Goal: Information Seeking & Learning: Check status

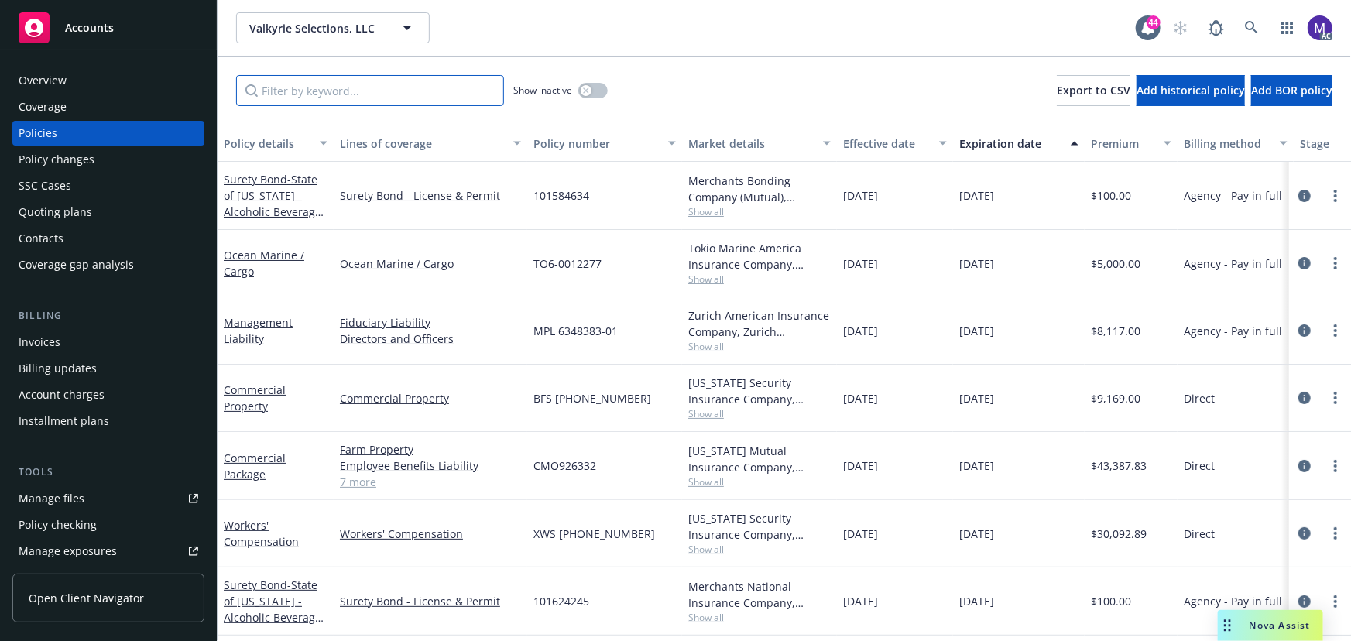
click at [312, 98] on input "Filter by keyword..." at bounding box center [370, 90] width 268 height 31
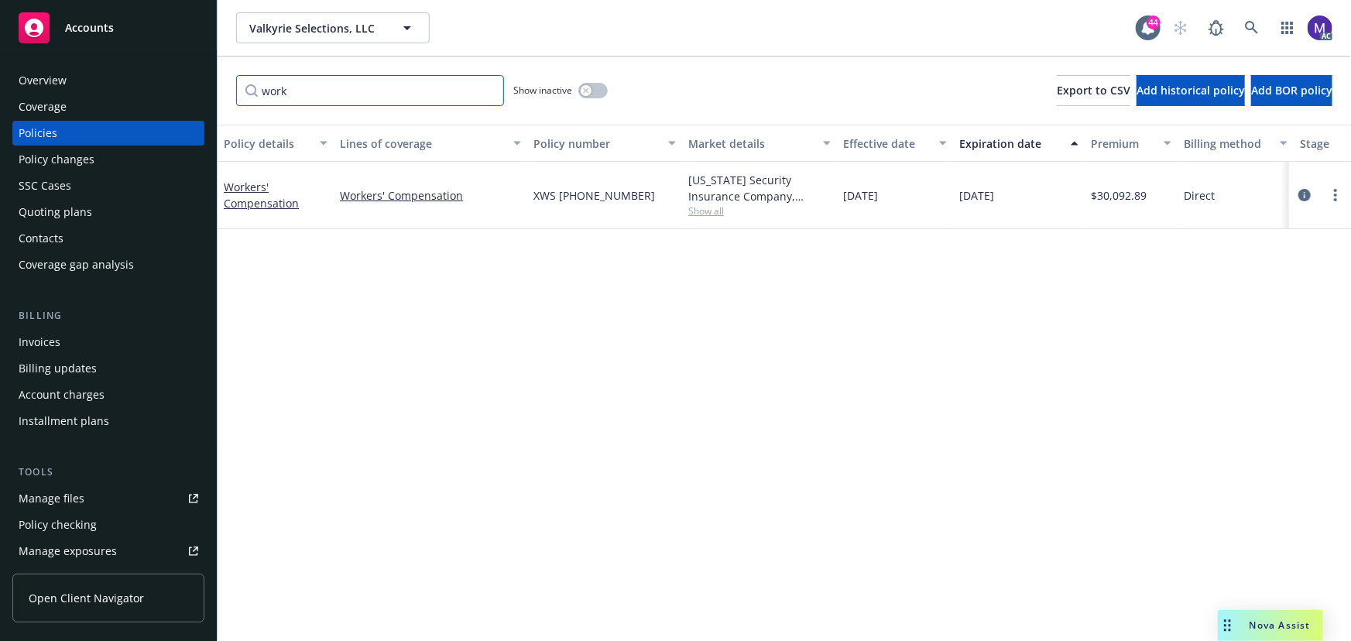
type input "work"
click at [1309, 192] on icon "circleInformation" at bounding box center [1305, 195] width 12 height 12
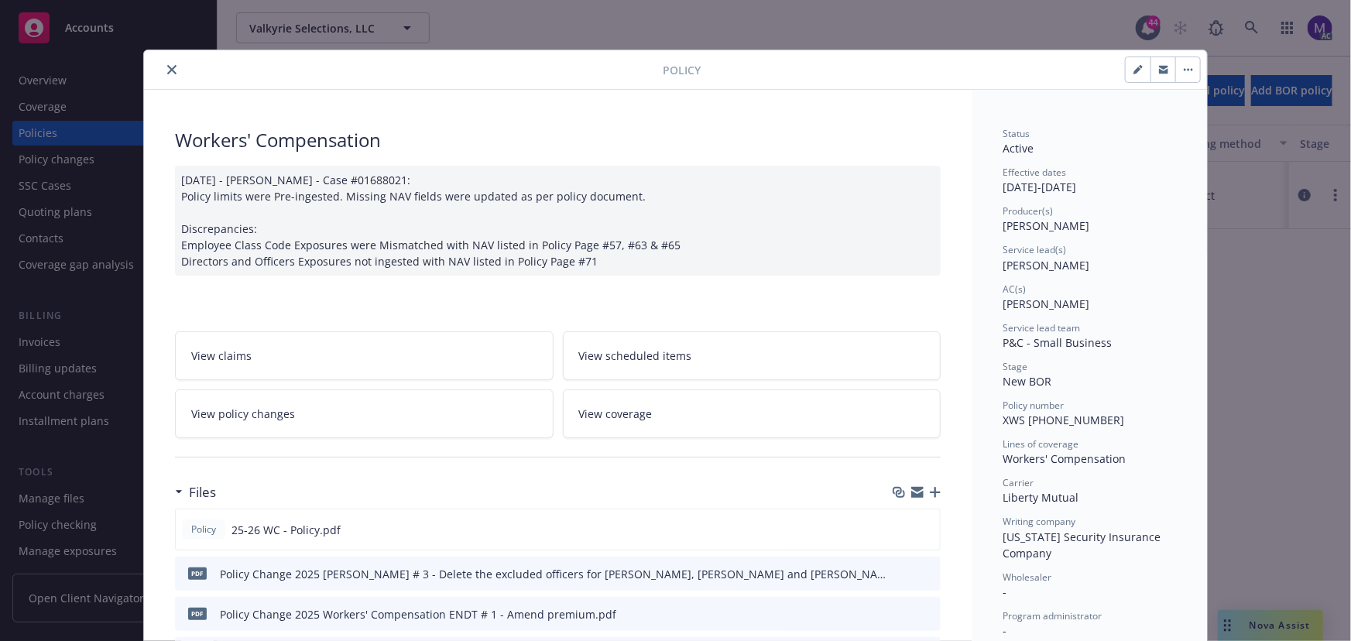
click at [308, 428] on link "View policy changes" at bounding box center [364, 414] width 379 height 49
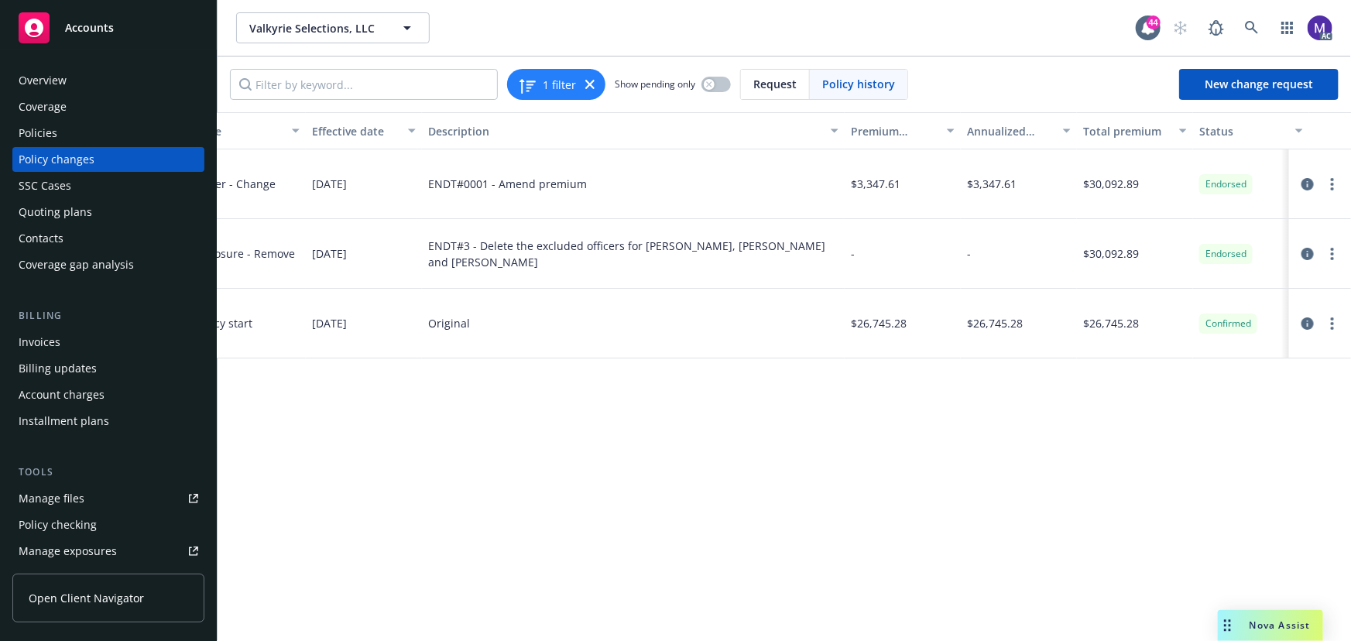
scroll to position [0, 419]
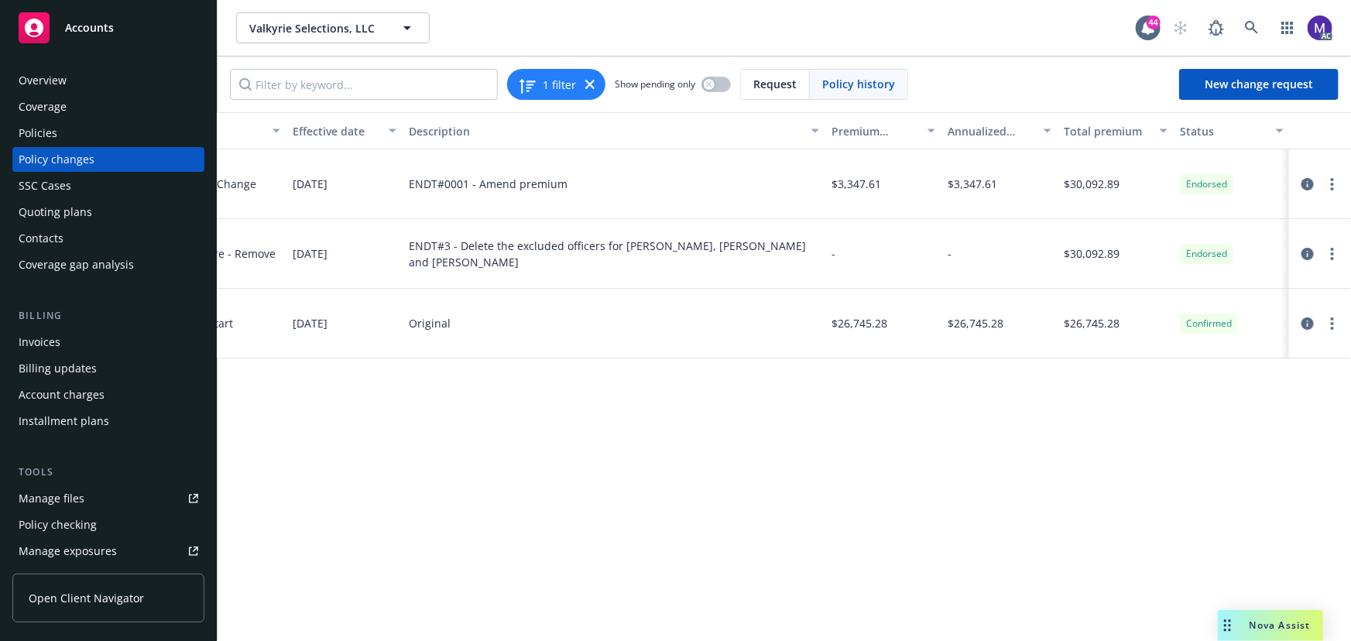
click at [141, 161] on div "Policy changes" at bounding box center [109, 159] width 180 height 25
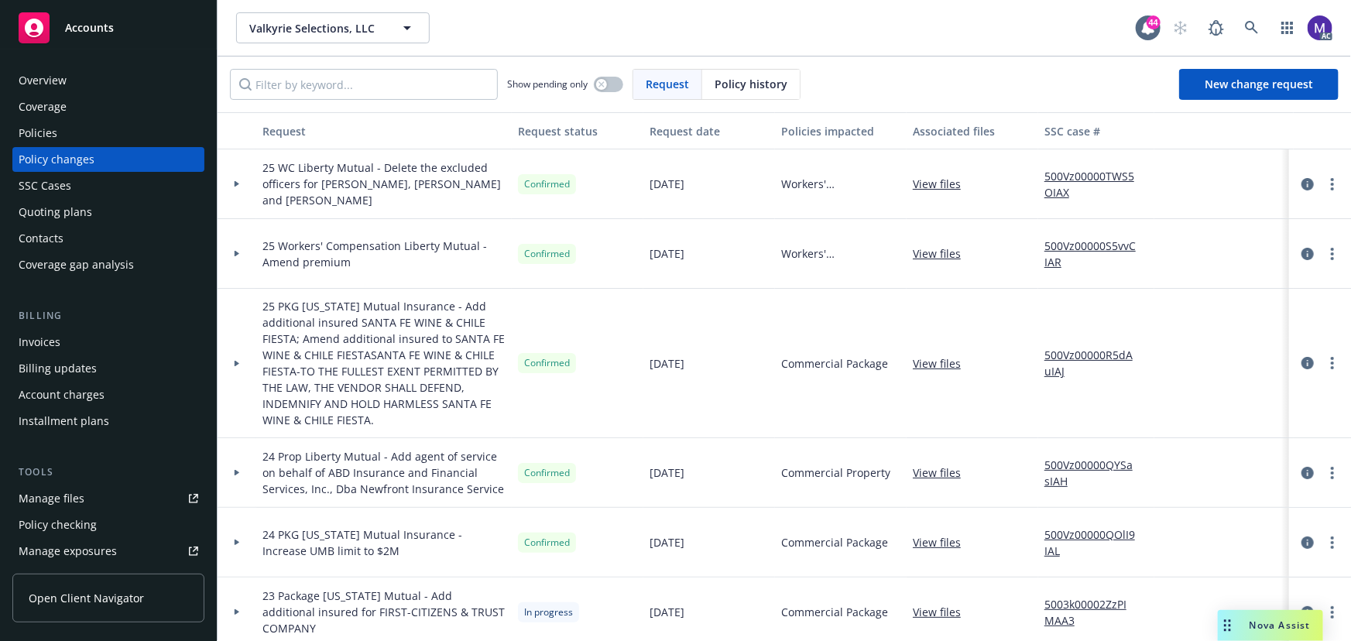
click at [240, 188] on div at bounding box center [237, 184] width 39 height 70
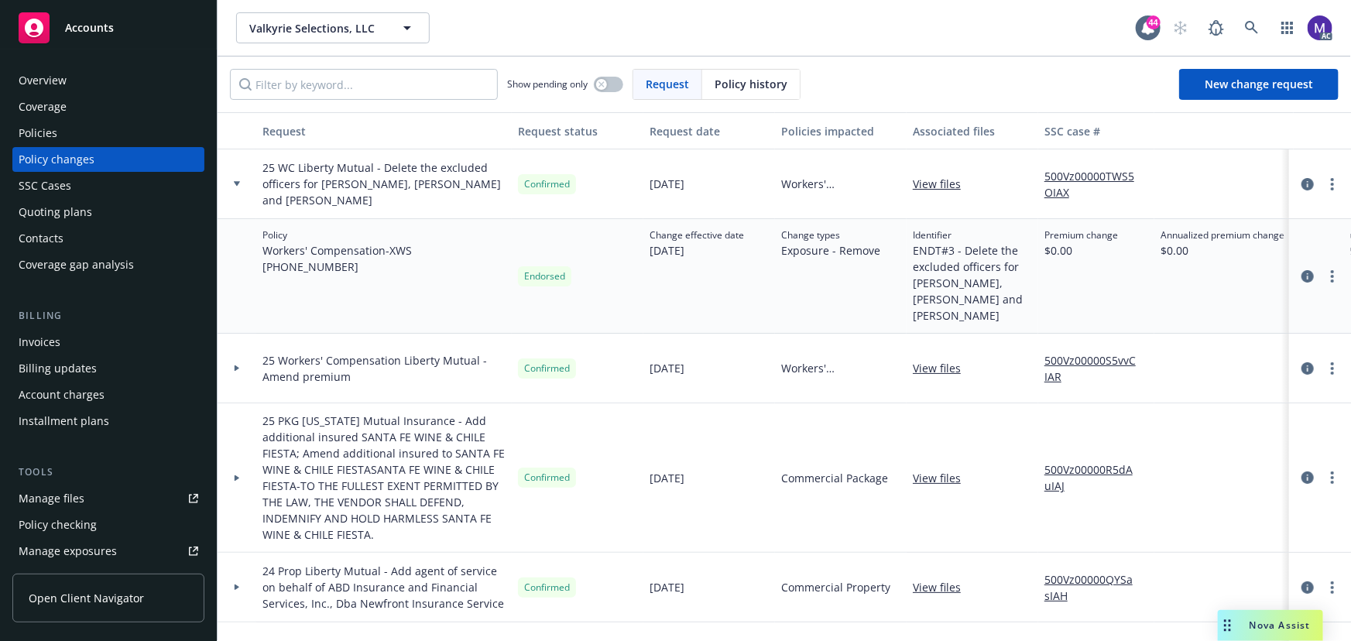
click at [67, 132] on div "Policies" at bounding box center [109, 133] width 180 height 25
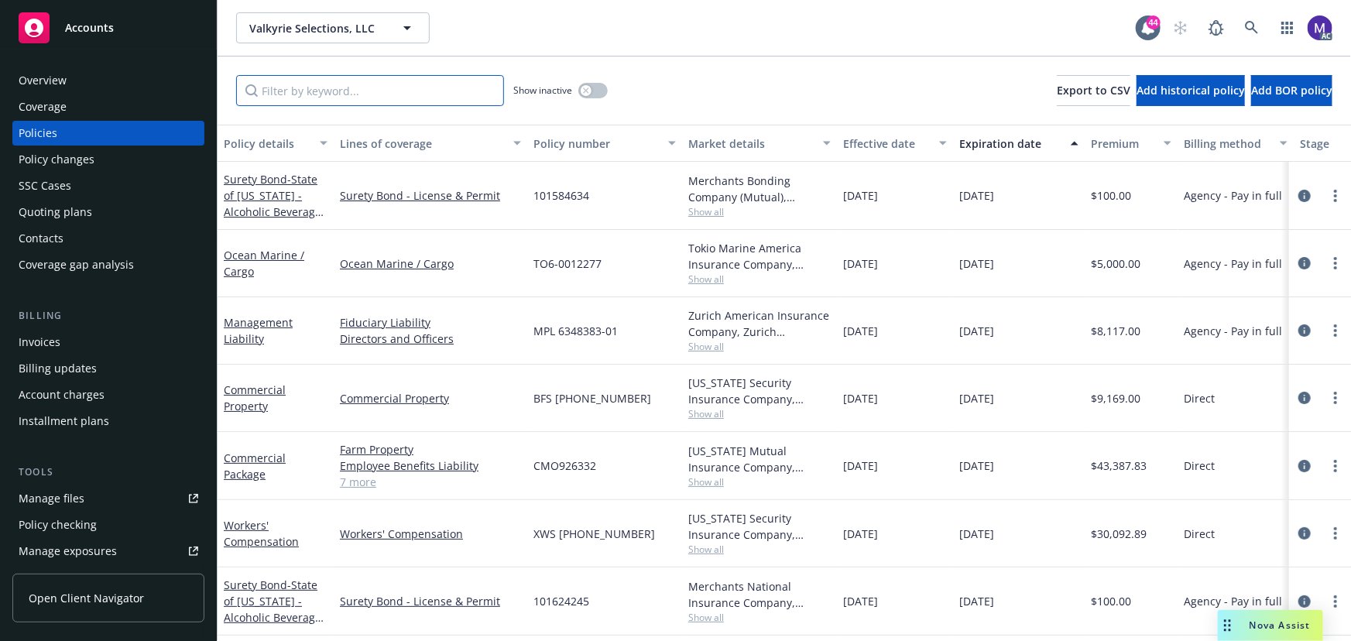
click at [326, 91] on input "Filter by keyword..." at bounding box center [370, 90] width 268 height 31
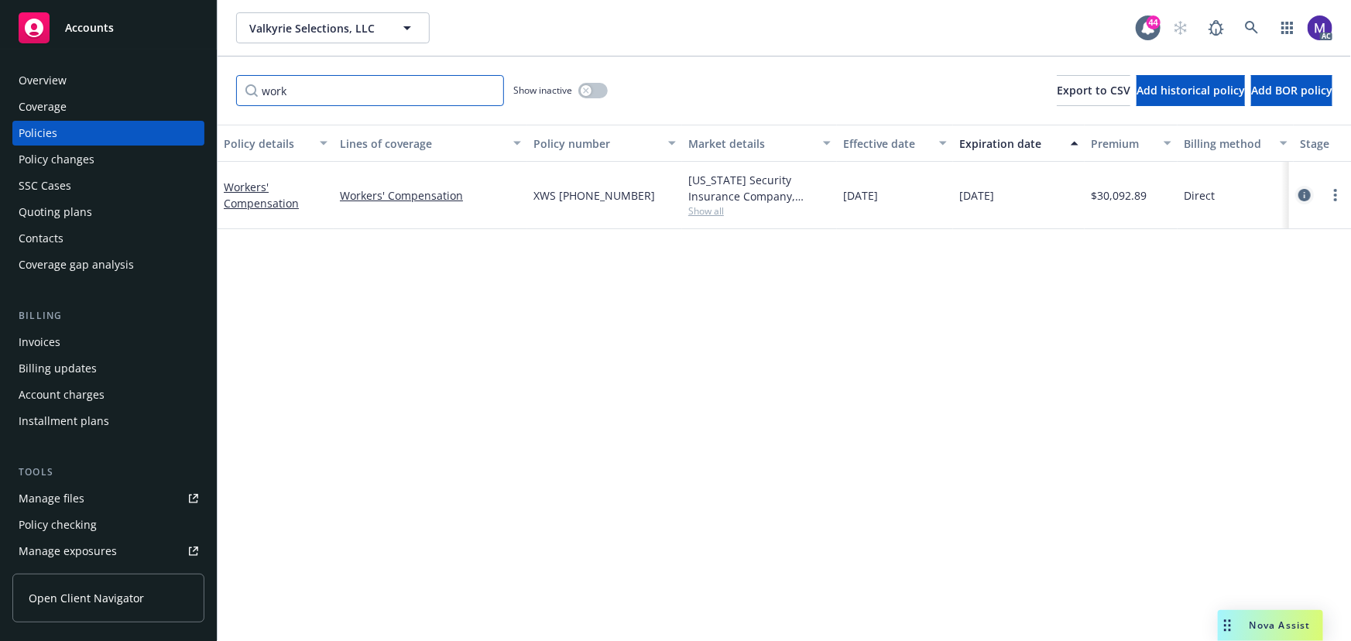
type input "work"
click at [1296, 195] on link "circleInformation" at bounding box center [1305, 195] width 19 height 19
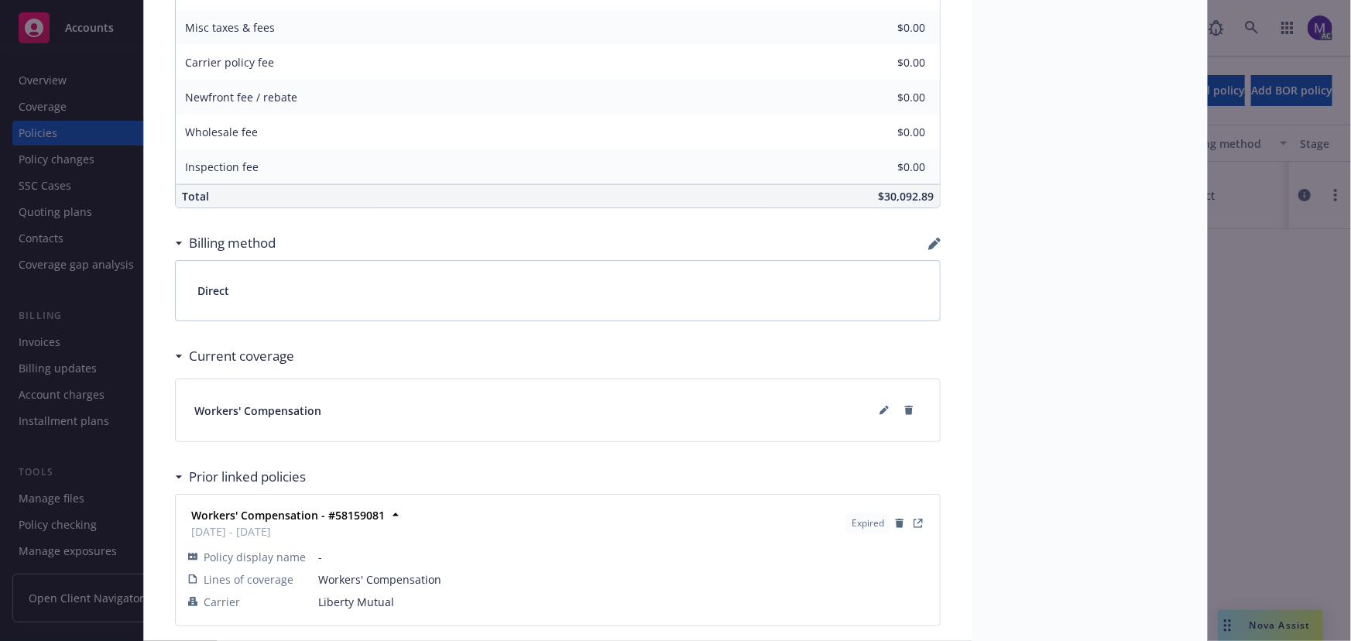
scroll to position [1056, 0]
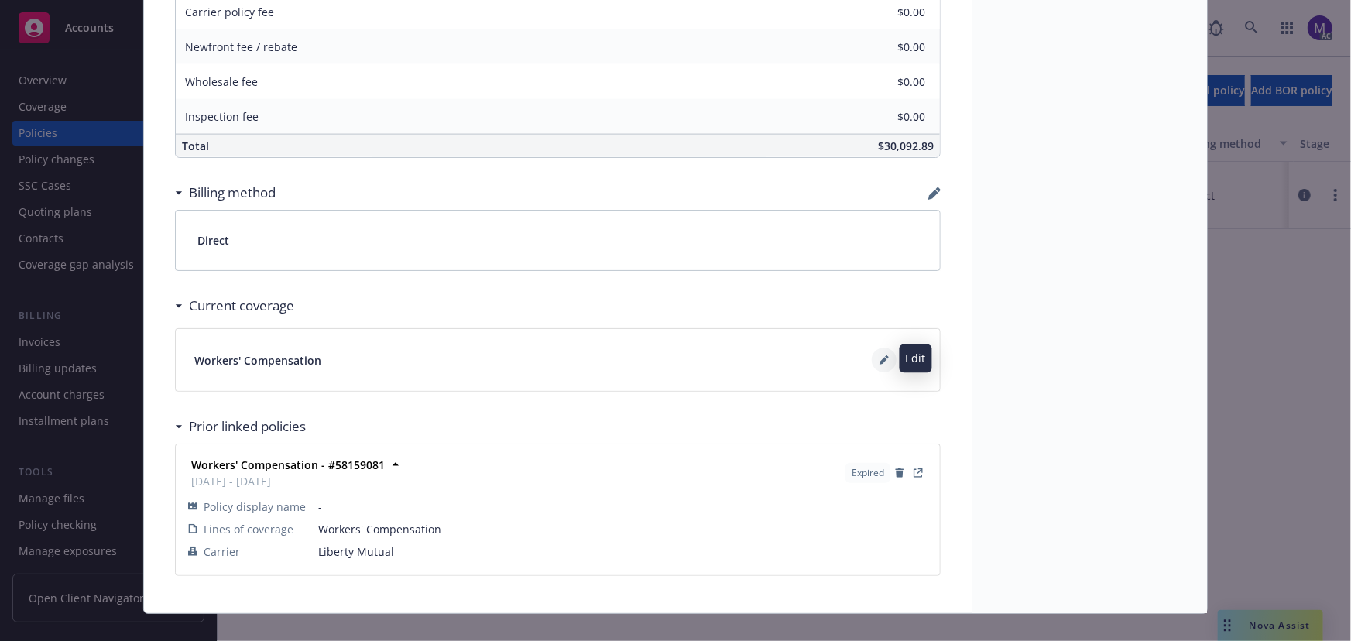
click at [880, 356] on icon at bounding box center [884, 359] width 9 height 9
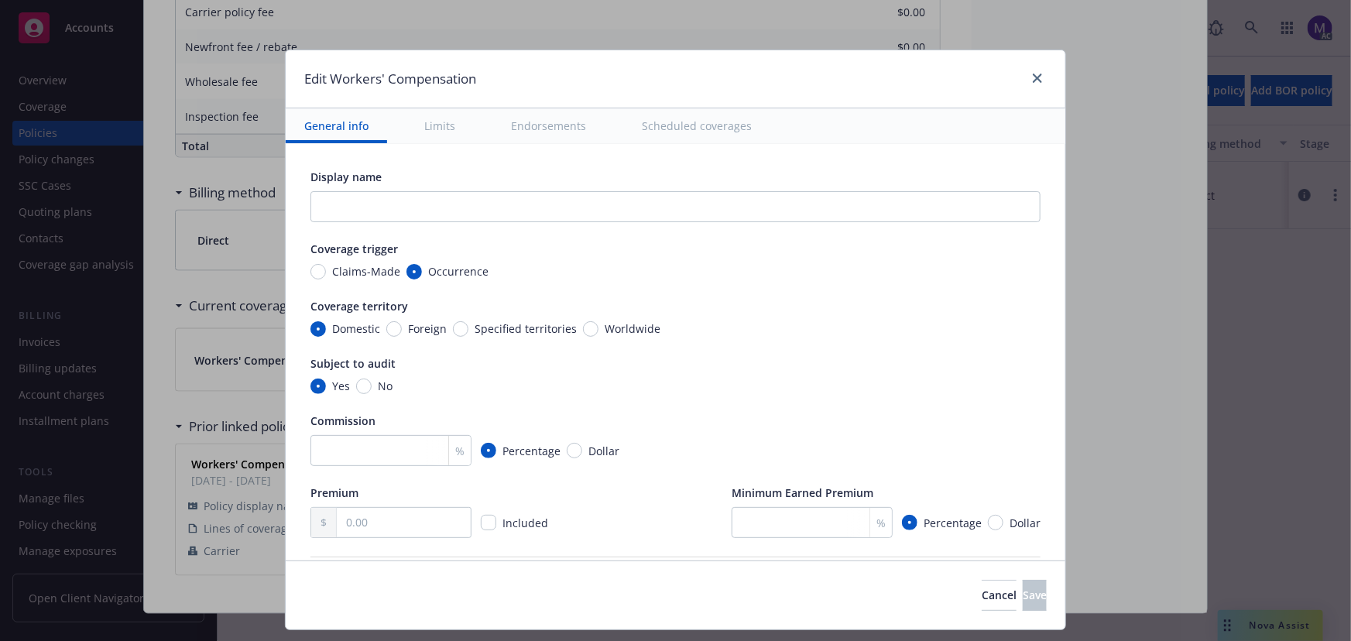
click at [692, 132] on button "Scheduled coverages" at bounding box center [696, 125] width 147 height 35
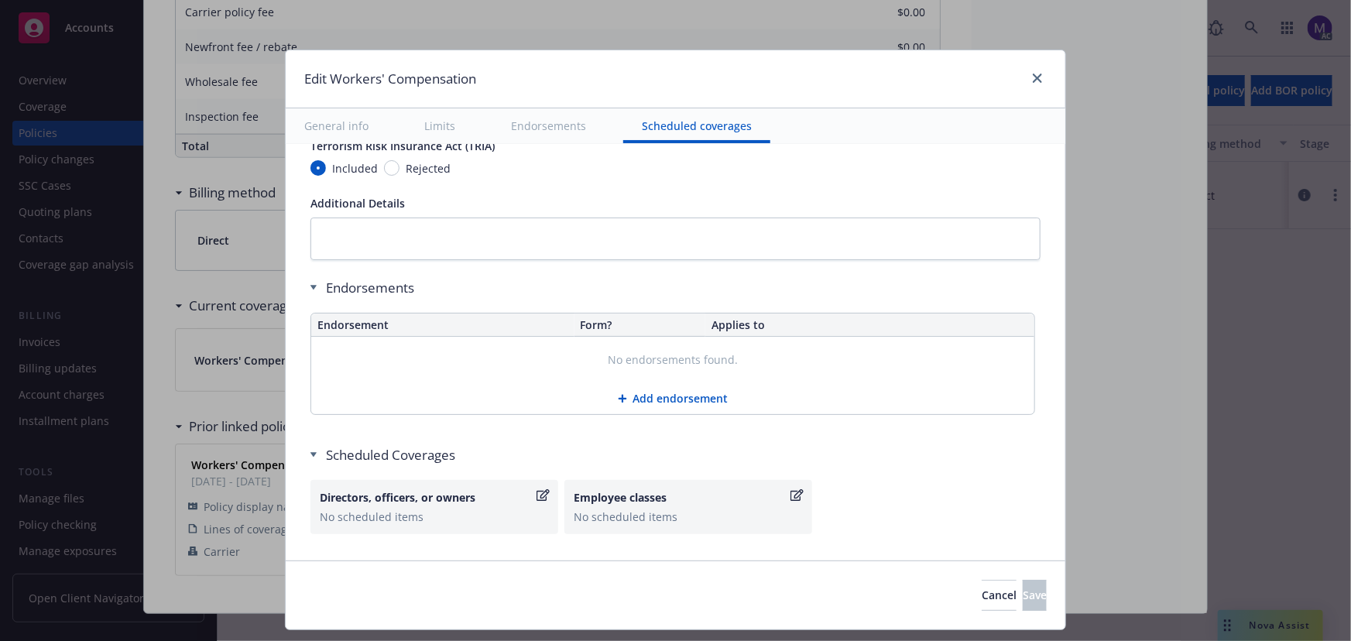
scroll to position [1398, 0]
click at [537, 488] on icon "button" at bounding box center [543, 494] width 13 height 12
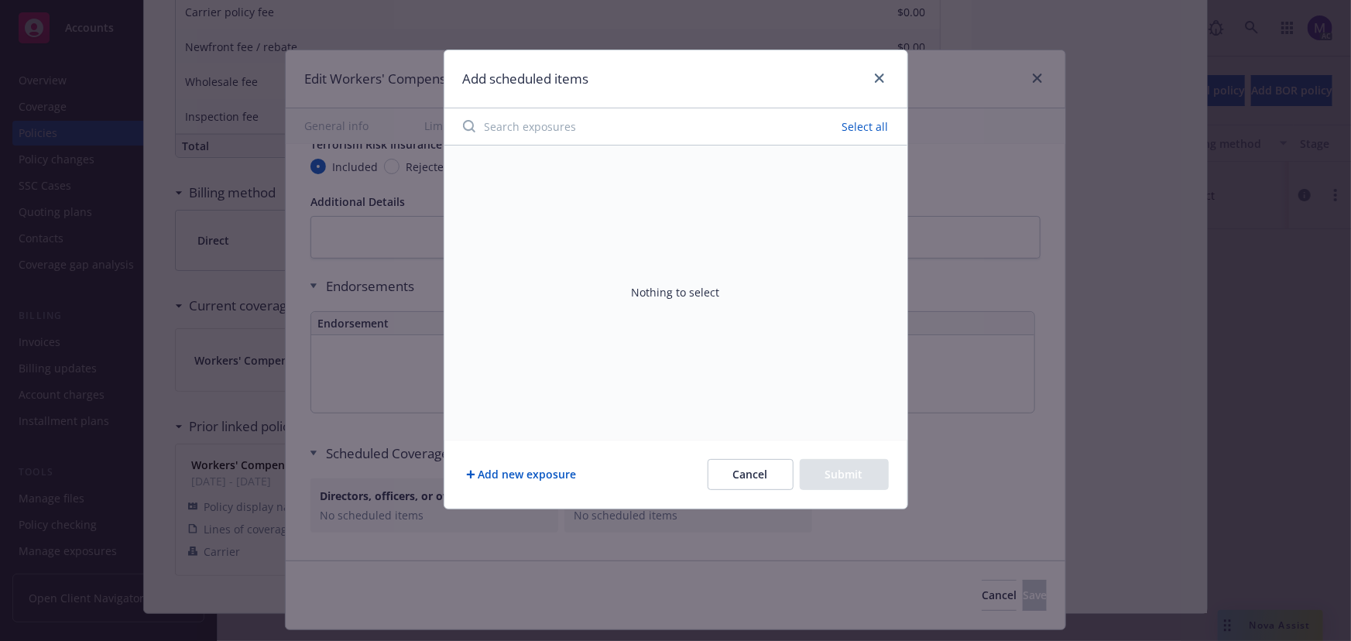
click at [741, 472] on button "Cancel" at bounding box center [751, 474] width 86 height 31
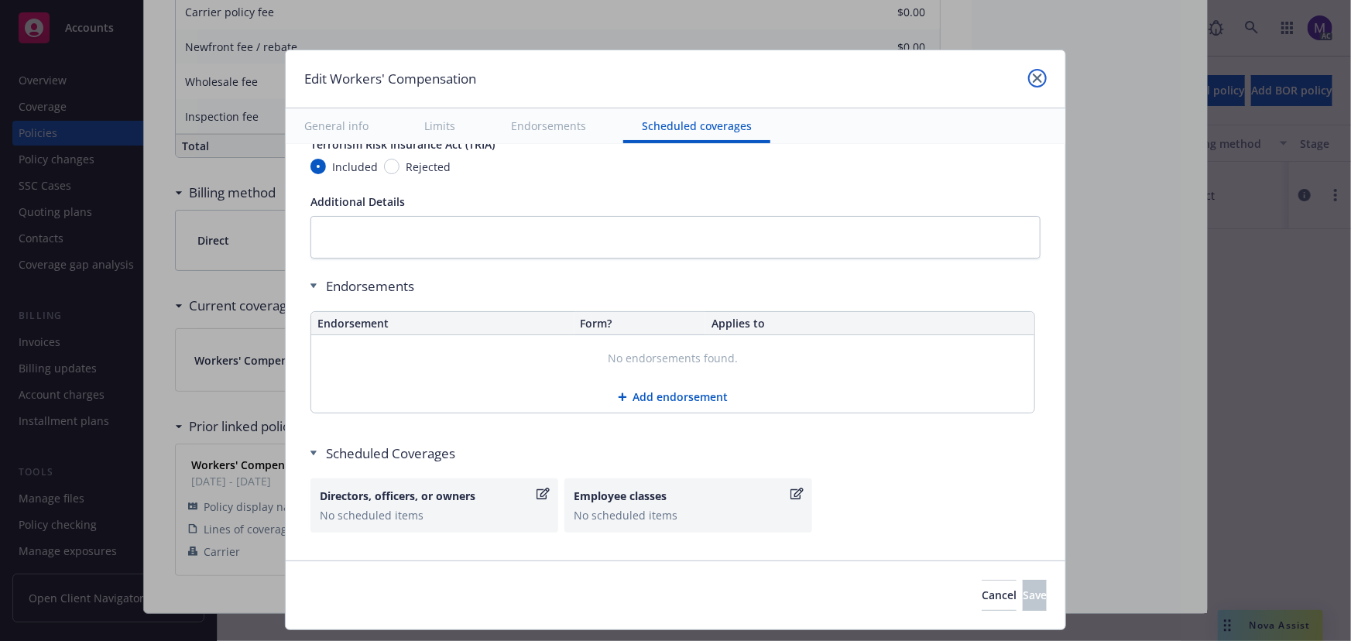
click at [1031, 72] on link "close" at bounding box center [1037, 78] width 19 height 19
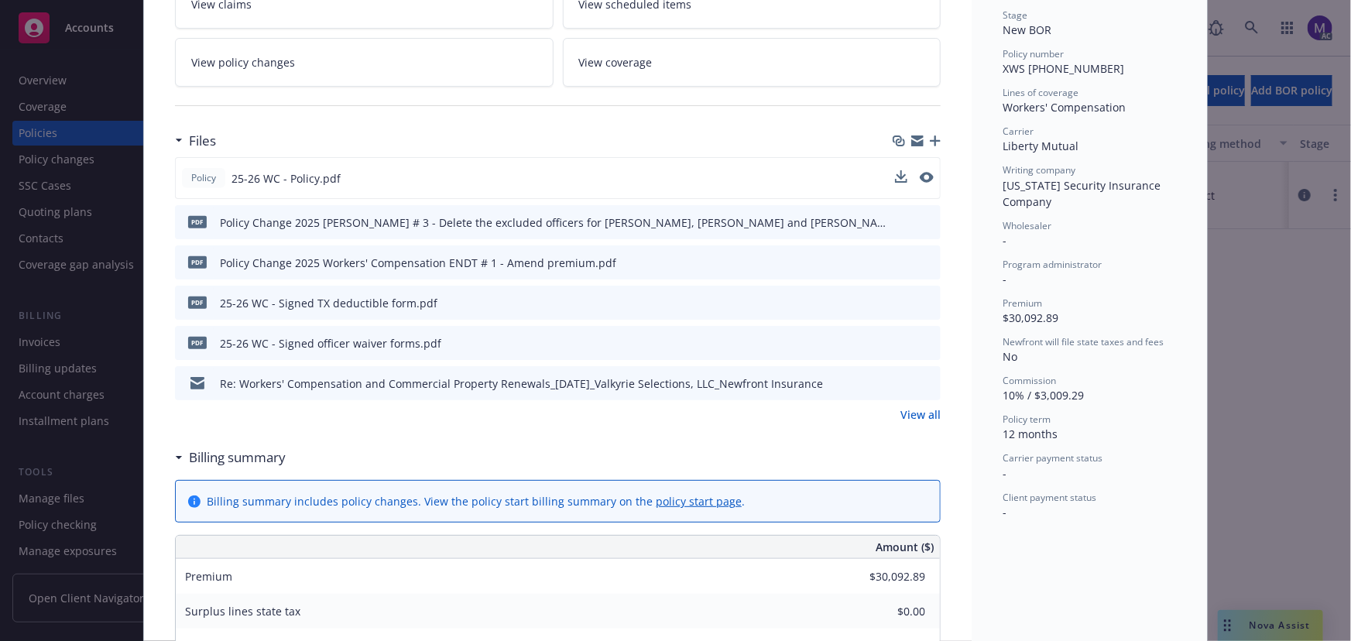
scroll to position [0, 0]
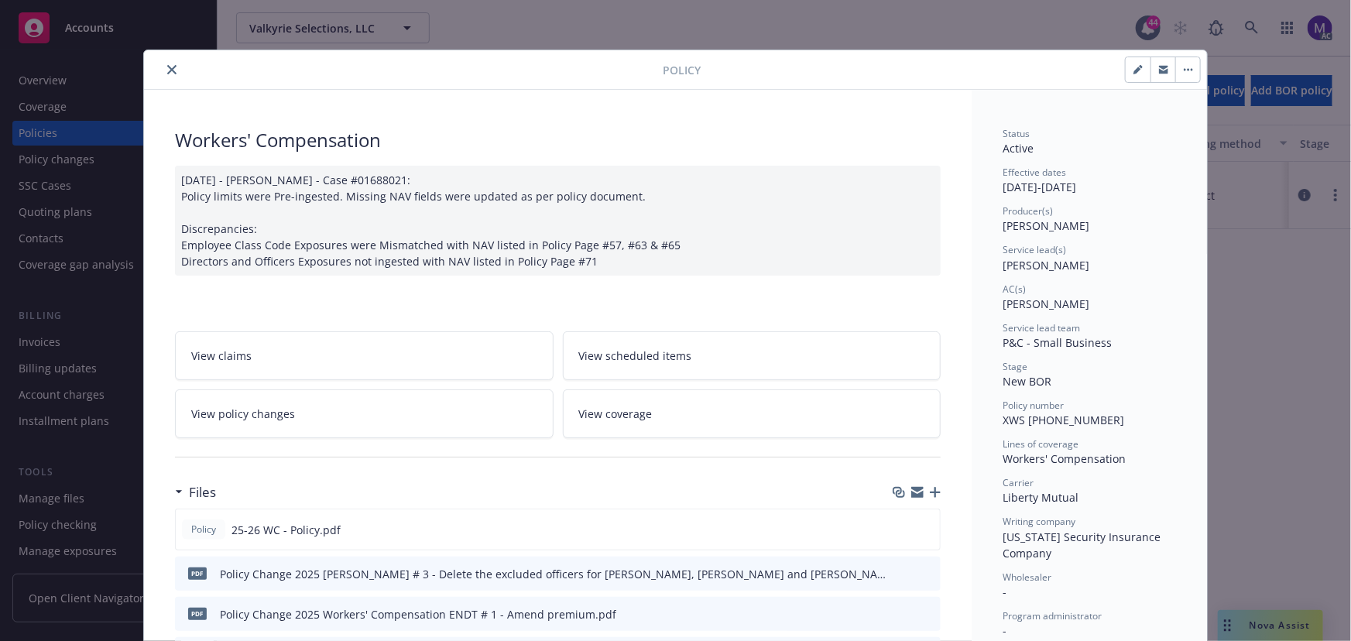
click at [170, 74] on button "close" at bounding box center [172, 69] width 19 height 19
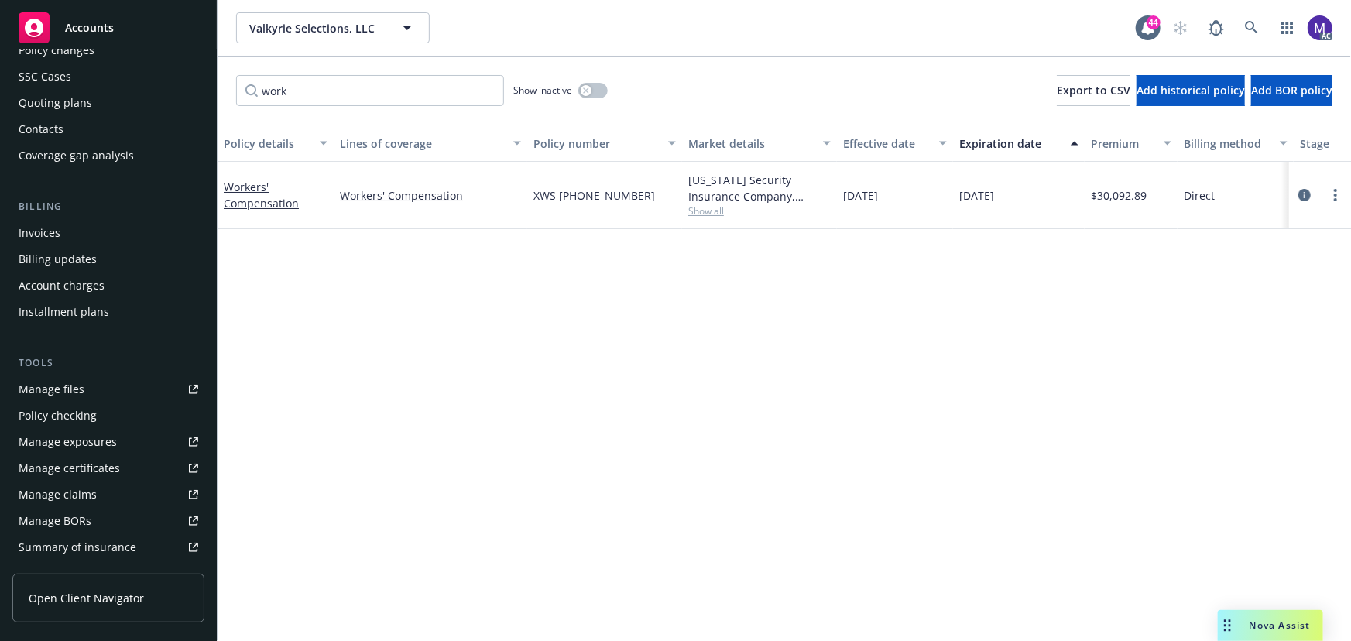
scroll to position [211, 0]
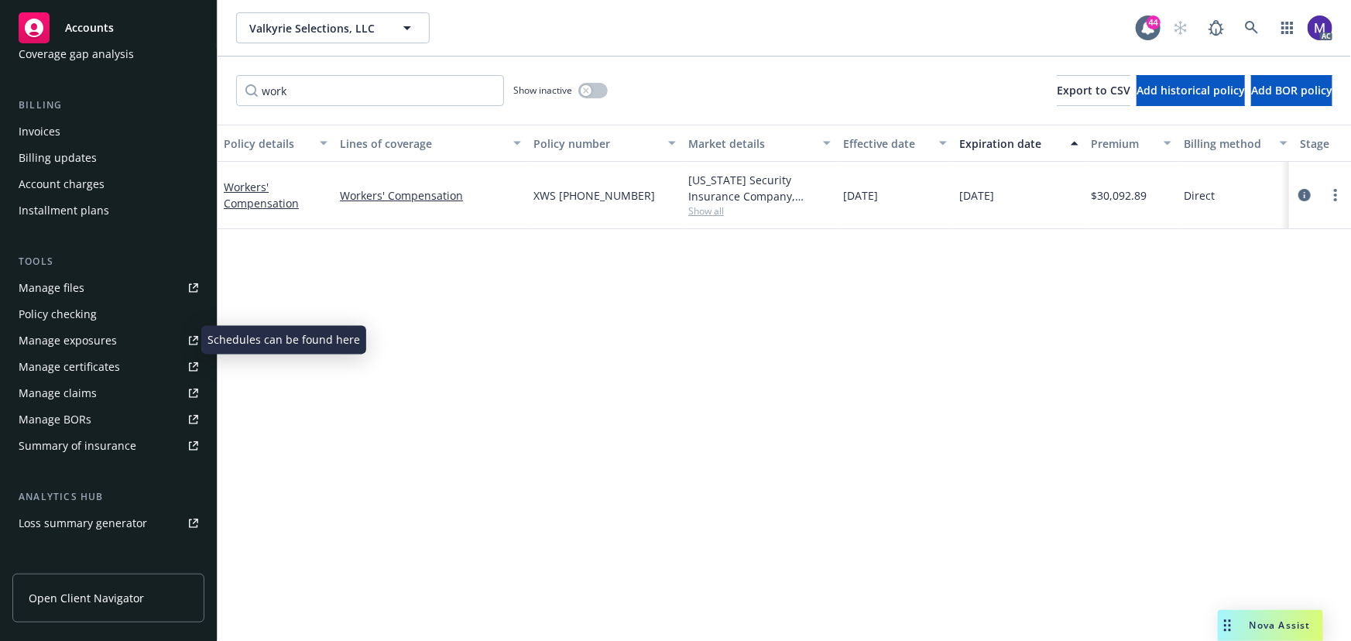
click at [81, 337] on div "Manage exposures" at bounding box center [68, 340] width 98 height 25
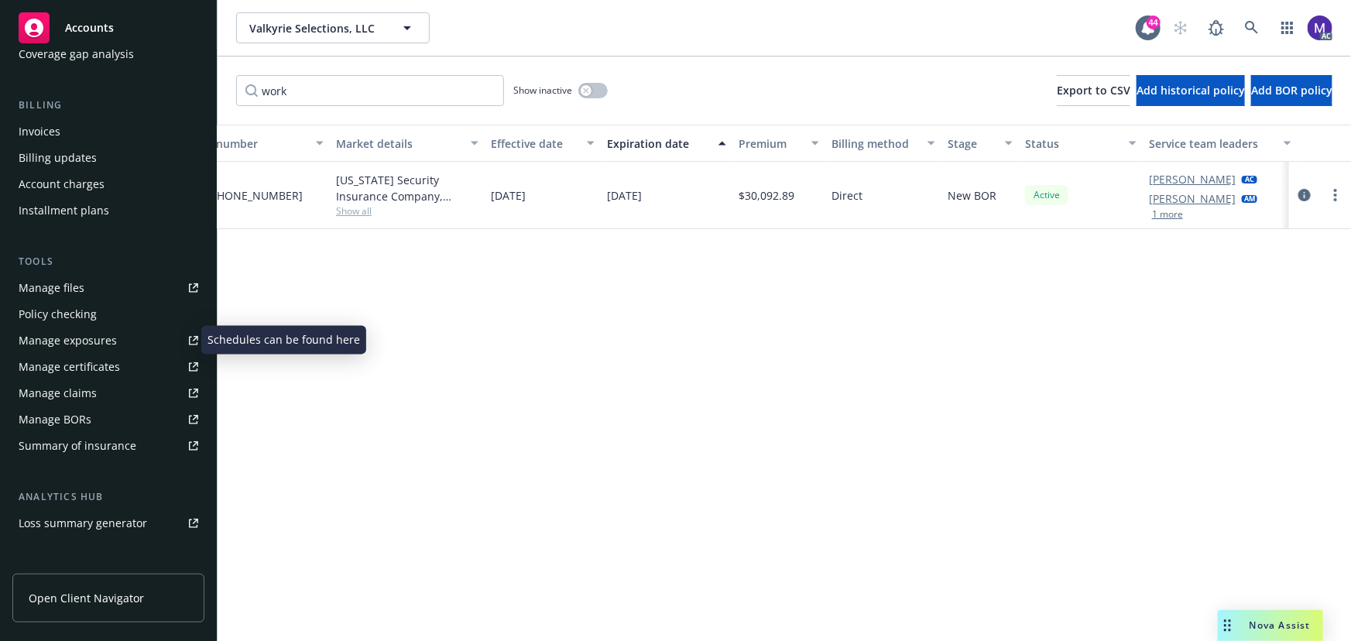
scroll to position [0, 360]
click at [1311, 194] on link "circleInformation" at bounding box center [1305, 195] width 19 height 19
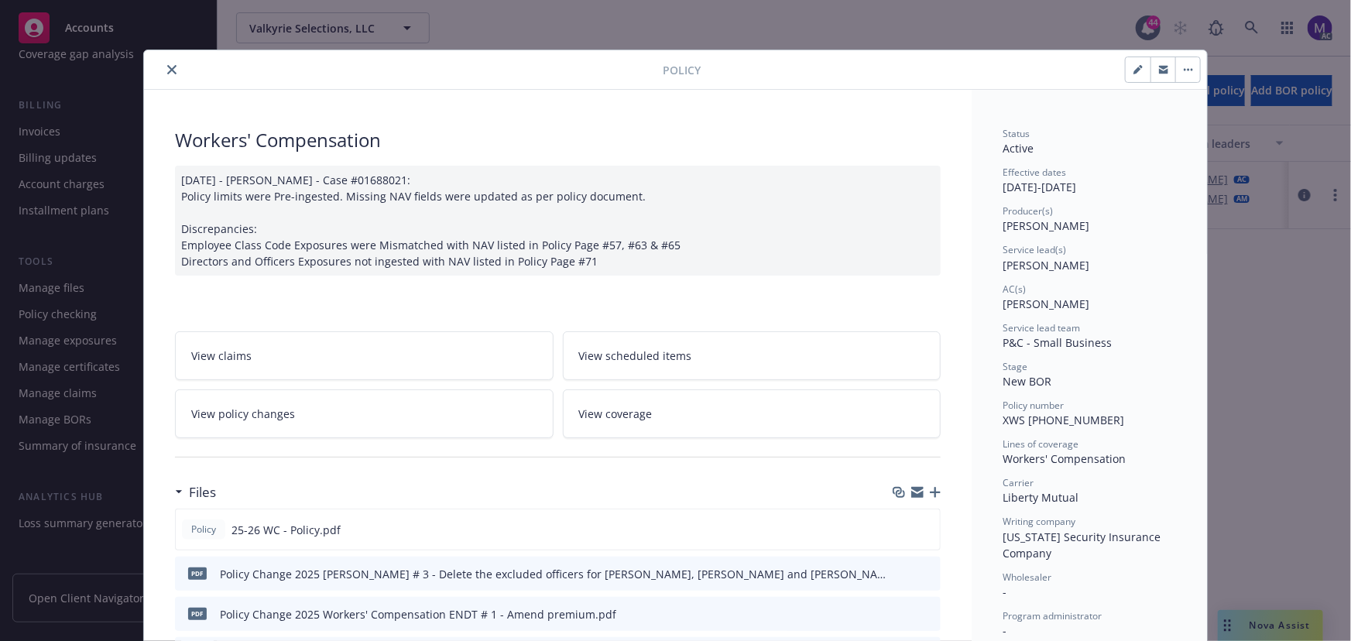
scroll to position [46, 0]
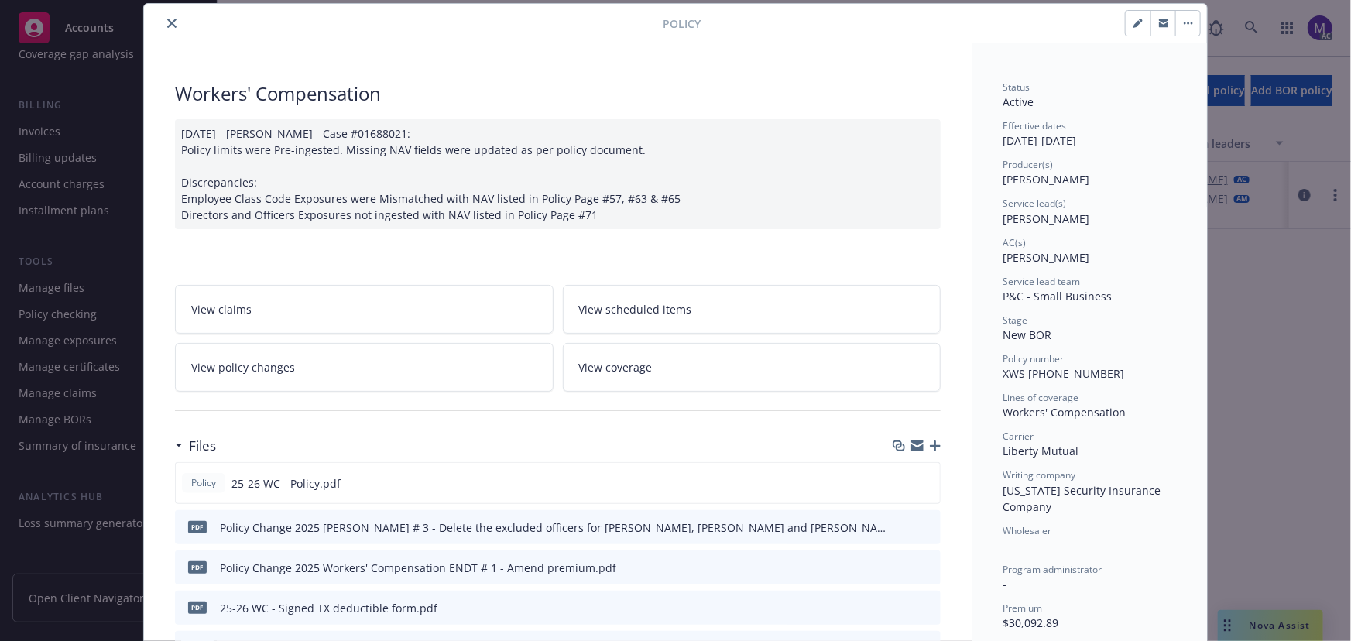
click at [247, 372] on span "View policy changes" at bounding box center [243, 367] width 104 height 16
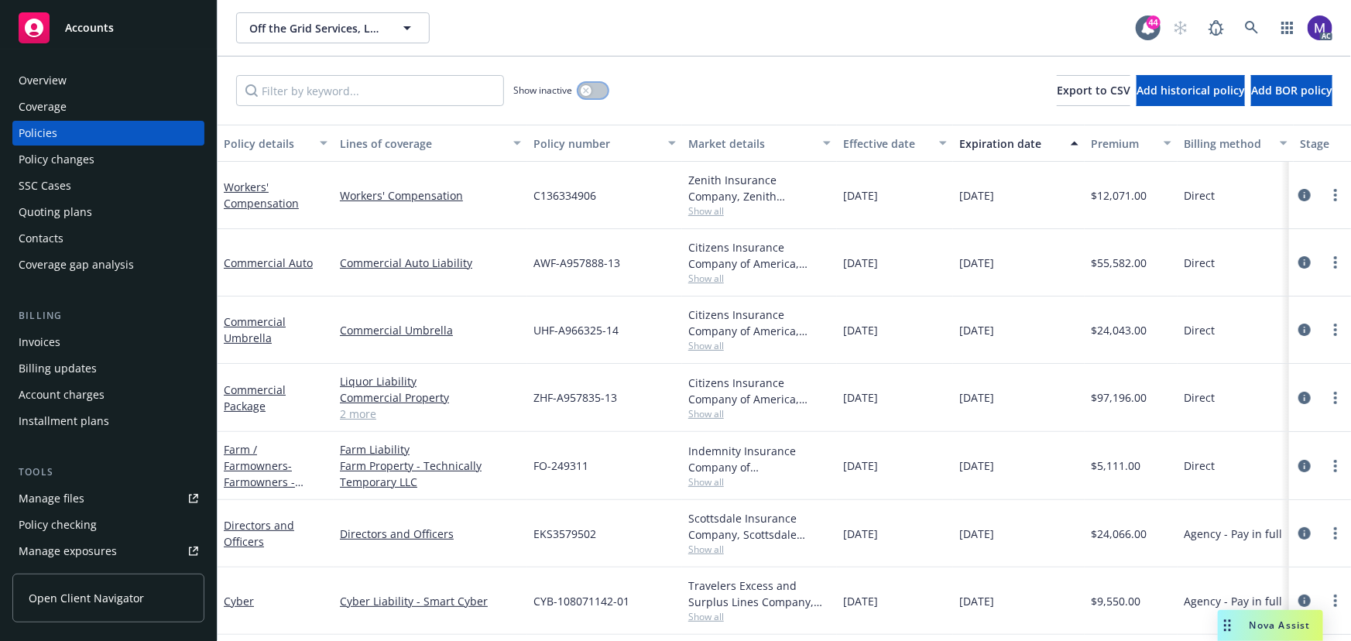
click at [588, 96] on button "button" at bounding box center [592, 90] width 29 height 15
click at [413, 91] on input "Filter by keyword..." at bounding box center [370, 90] width 268 height 31
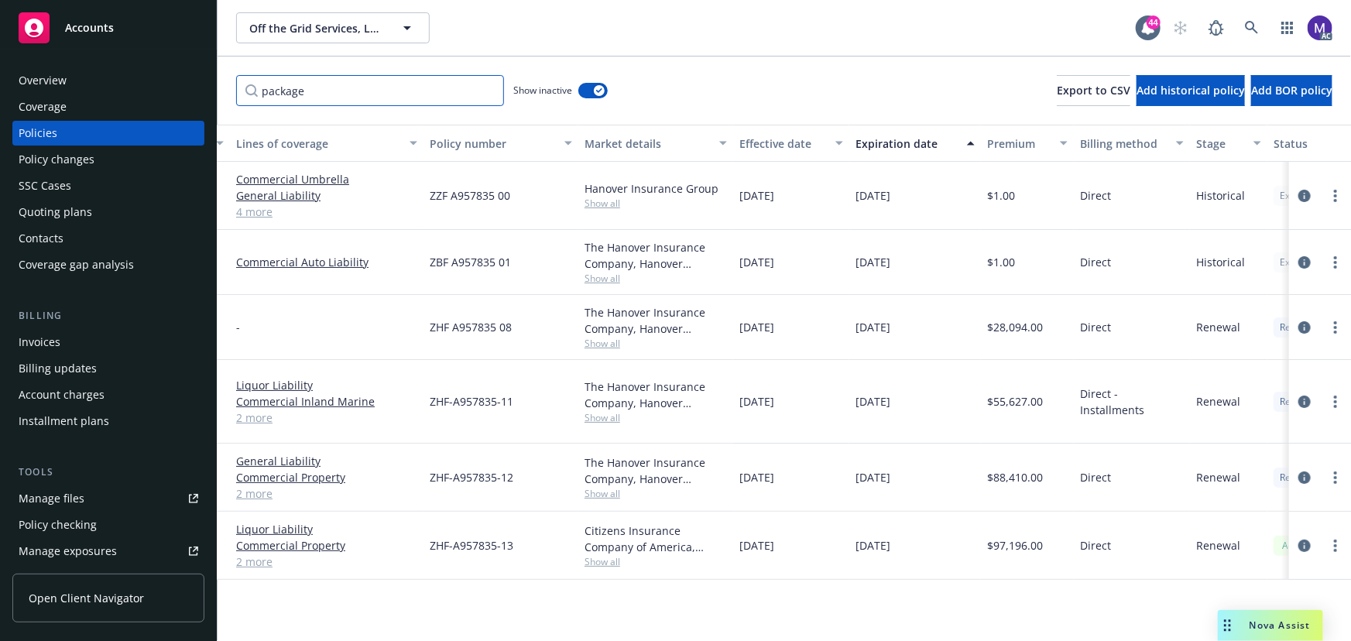
scroll to position [0, 360]
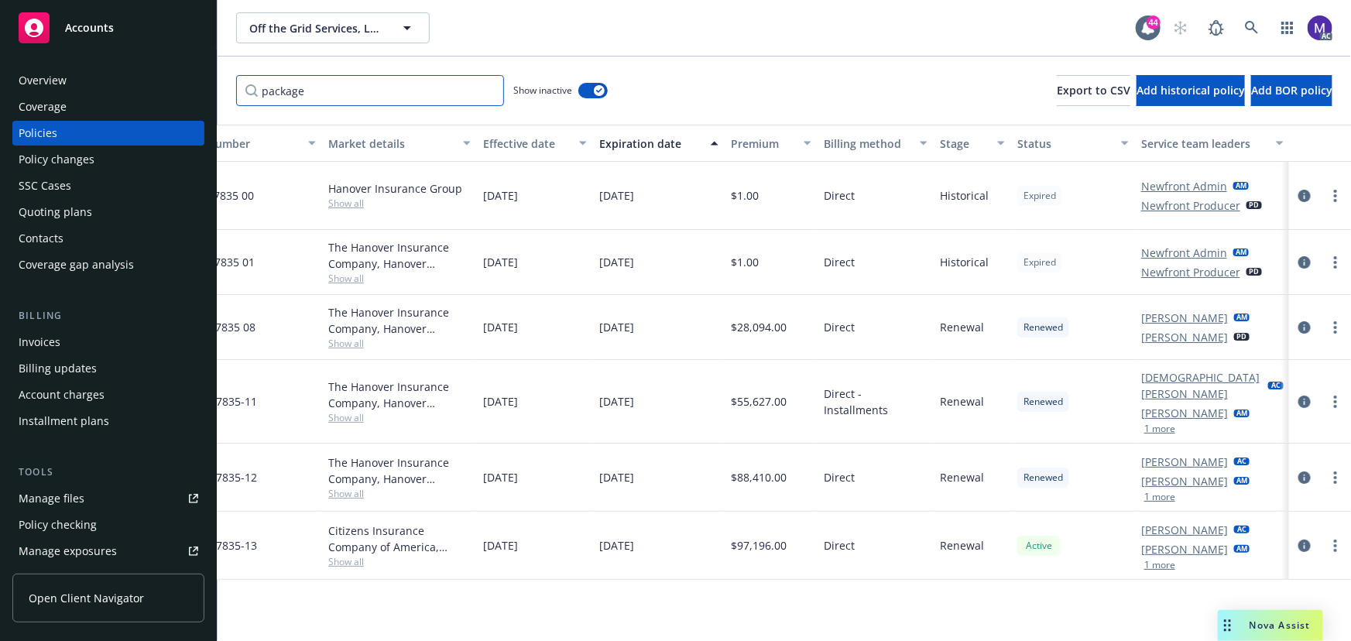
type input "package"
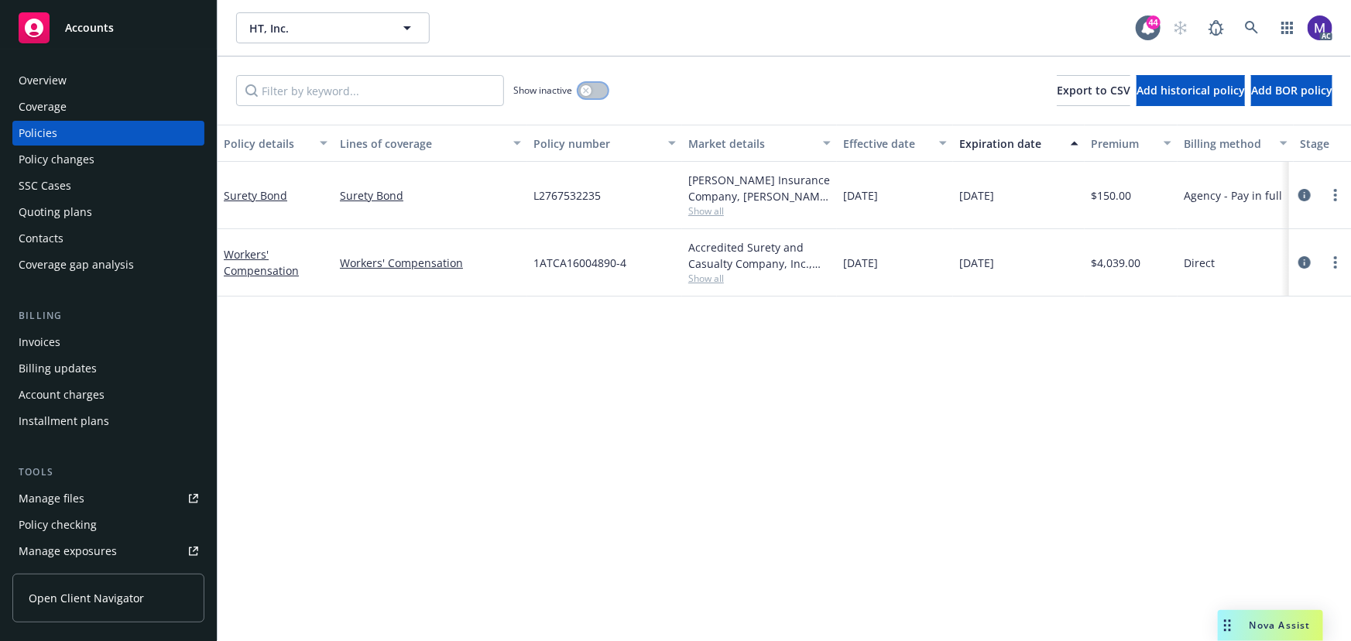
click at [599, 91] on button "button" at bounding box center [592, 90] width 29 height 15
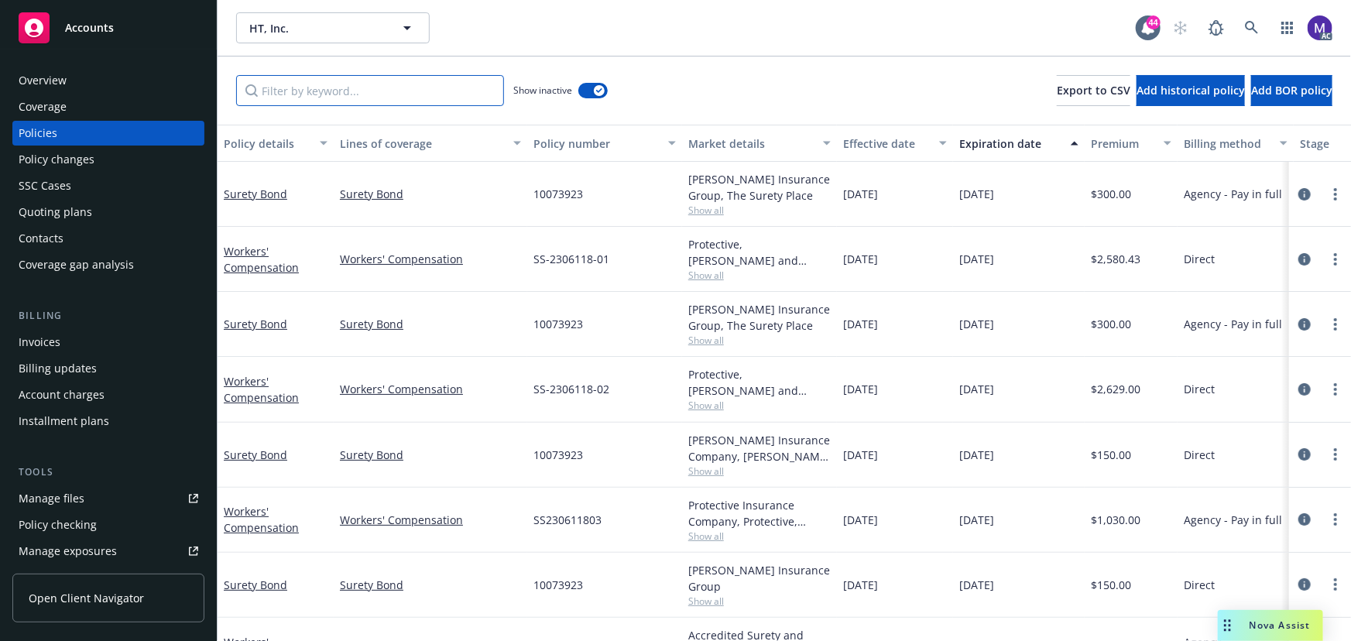
click at [308, 94] on input "Filter by keyword..." at bounding box center [370, 90] width 268 height 31
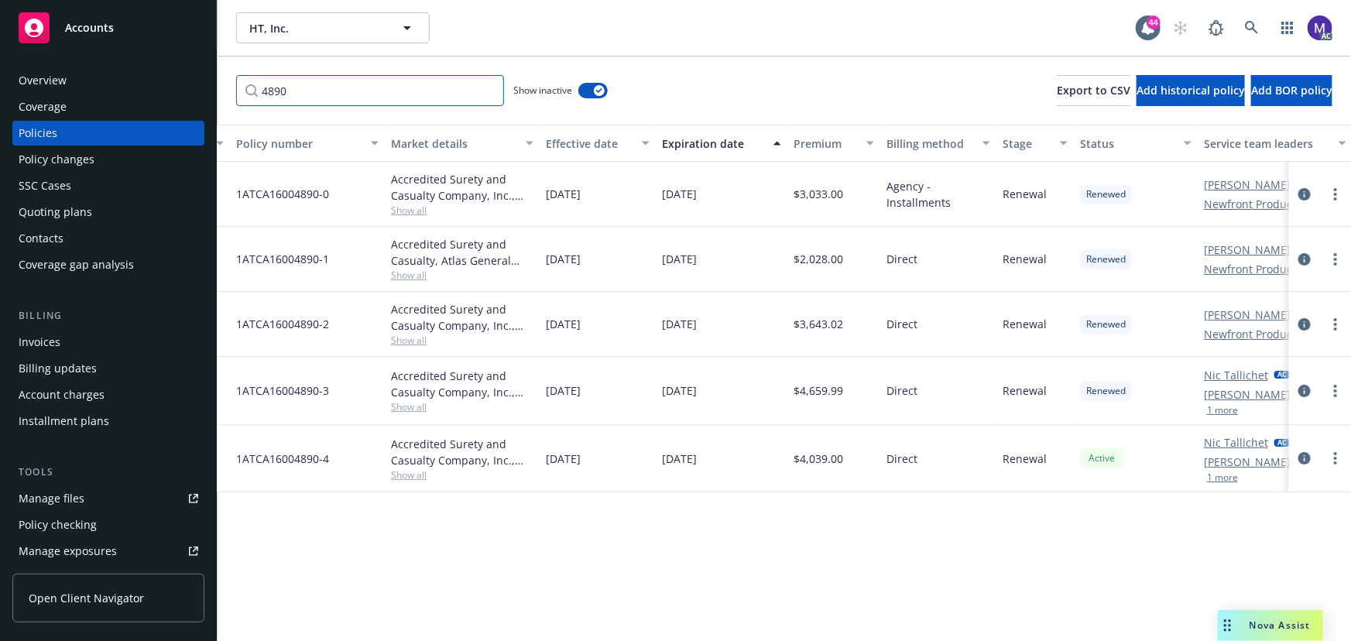
scroll to position [0, 345]
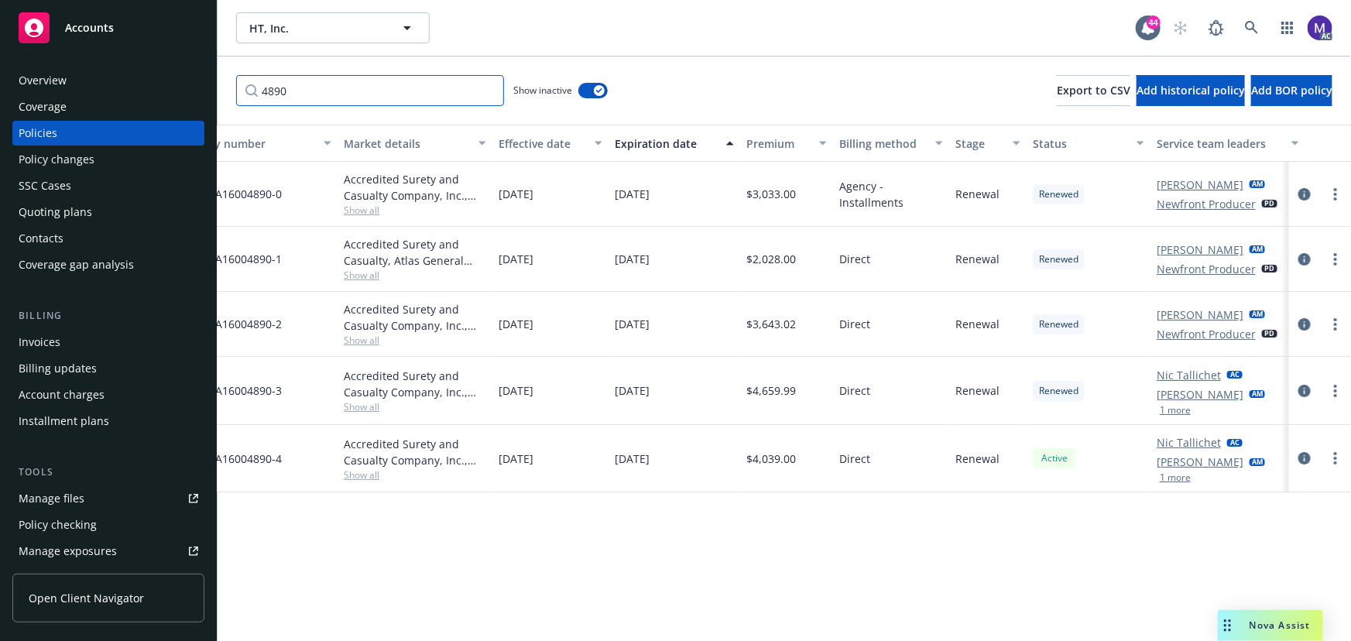
type input "4890"
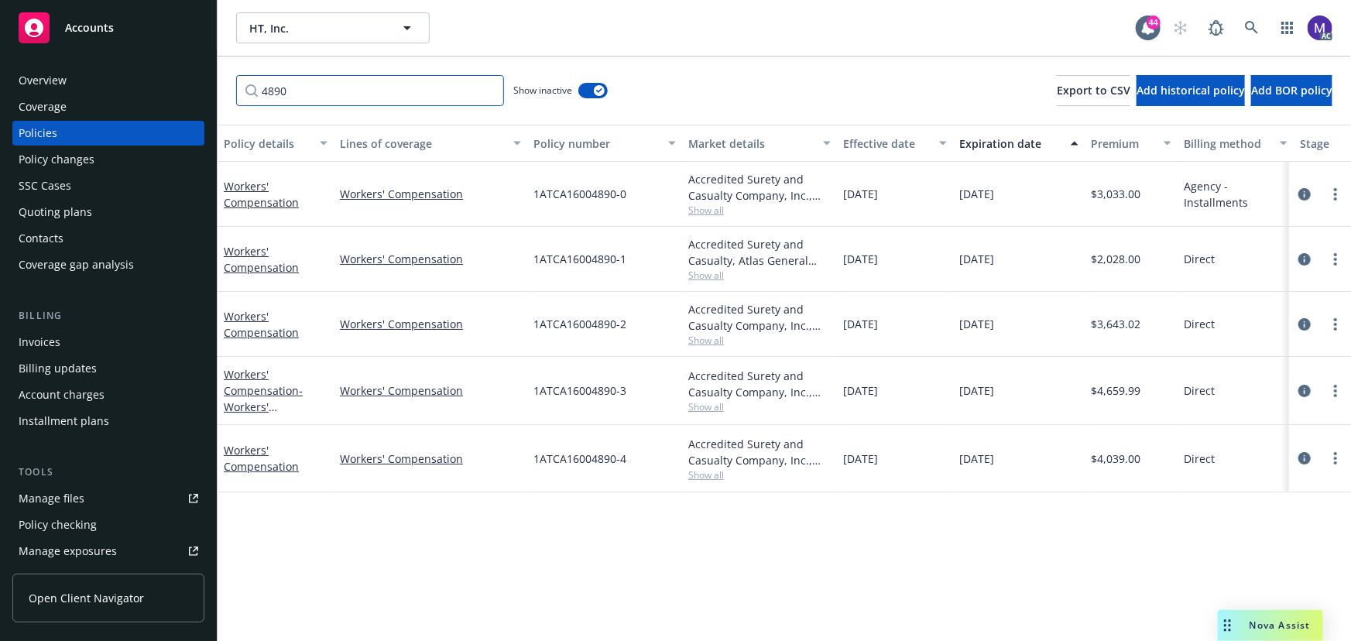
scroll to position [0, 360]
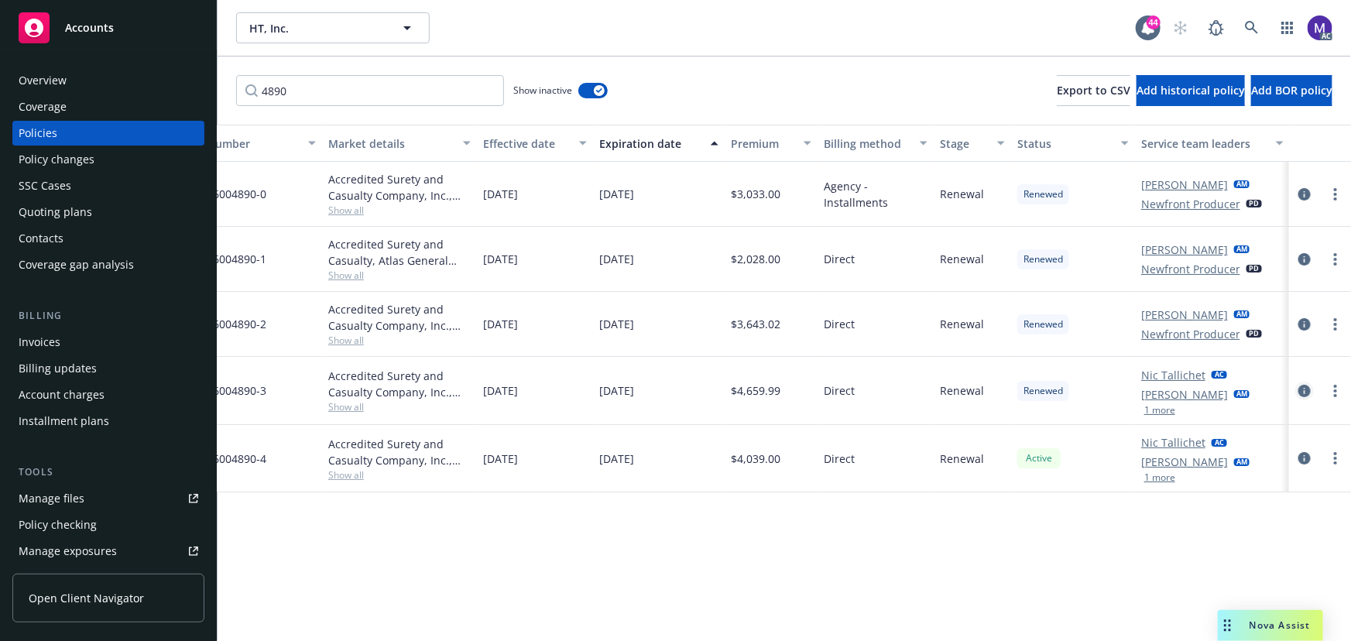
click at [1309, 390] on icon "circleInformation" at bounding box center [1305, 391] width 12 height 12
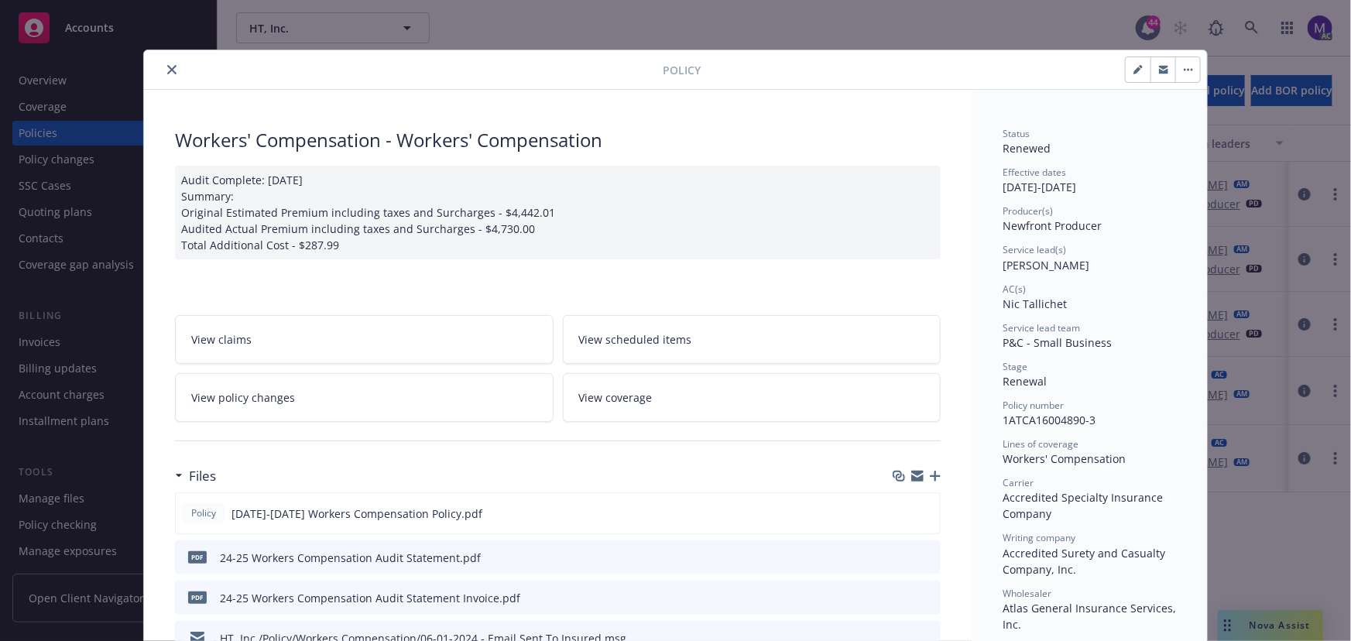
click at [320, 398] on link "View policy changes" at bounding box center [364, 397] width 379 height 49
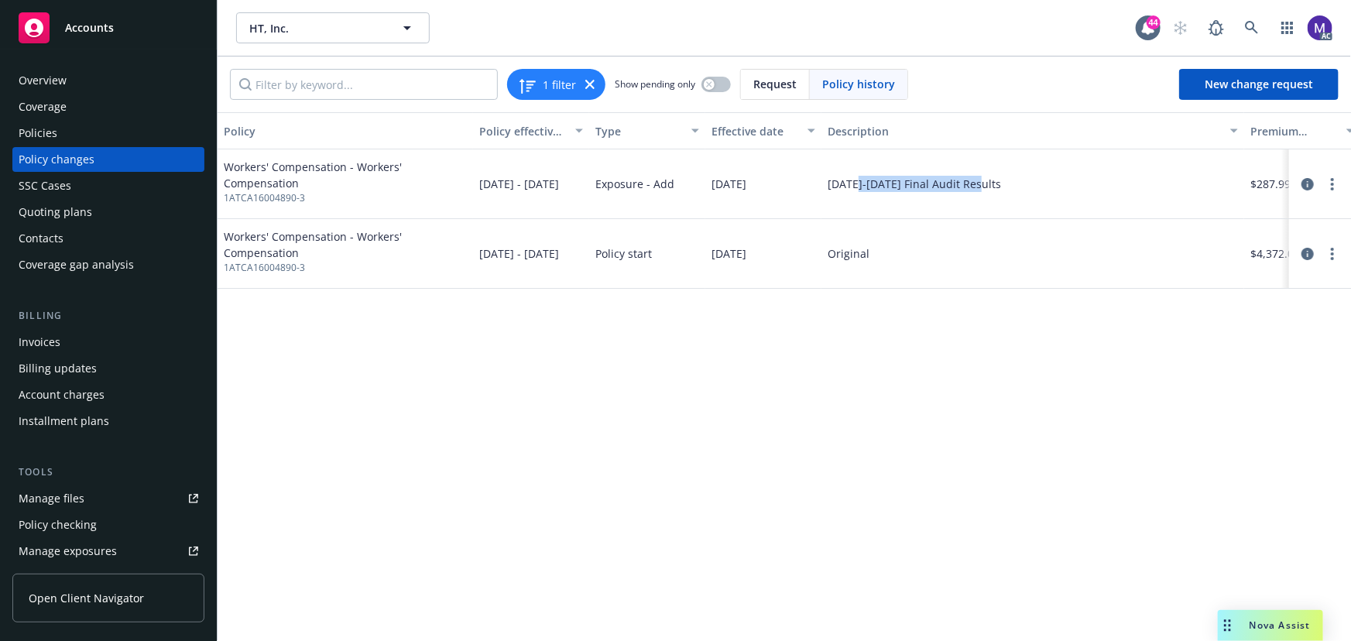
drag, startPoint x: 858, startPoint y: 177, endPoint x: 1038, endPoint y: 182, distance: 179.7
click at [1038, 182] on div "2024-2025 Final Audit Results" at bounding box center [1033, 184] width 423 height 70
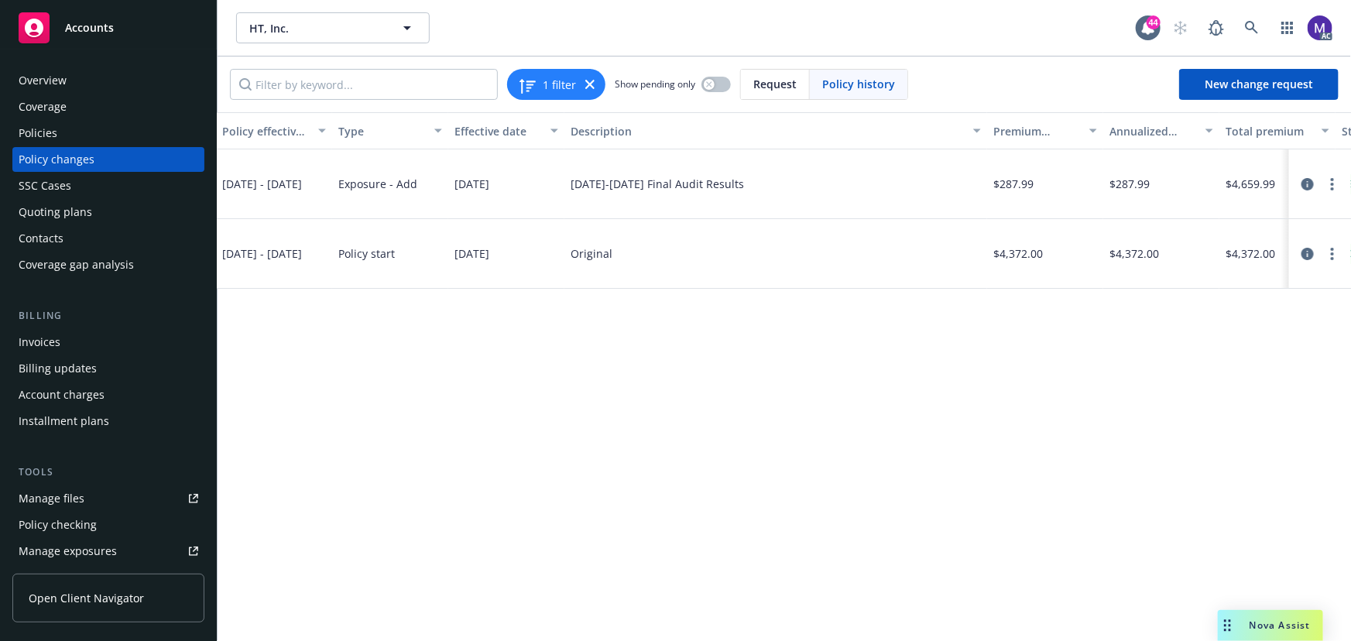
scroll to position [0, 410]
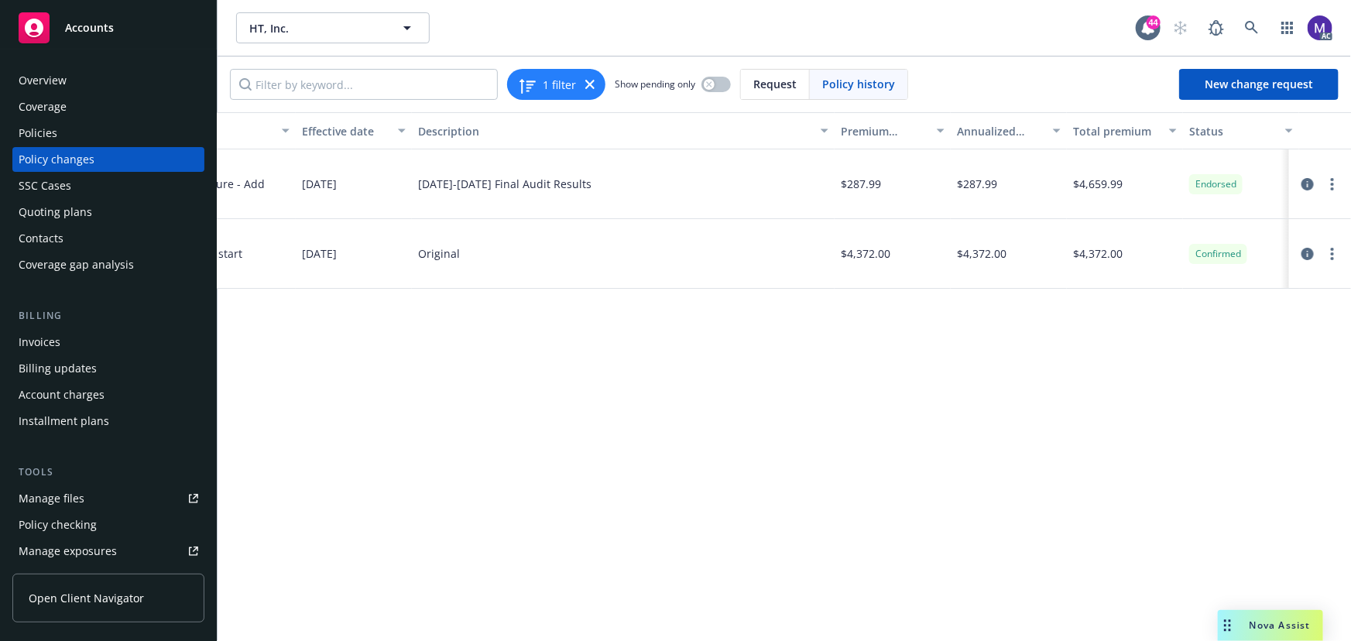
click at [115, 164] on div "Policy changes" at bounding box center [109, 159] width 180 height 25
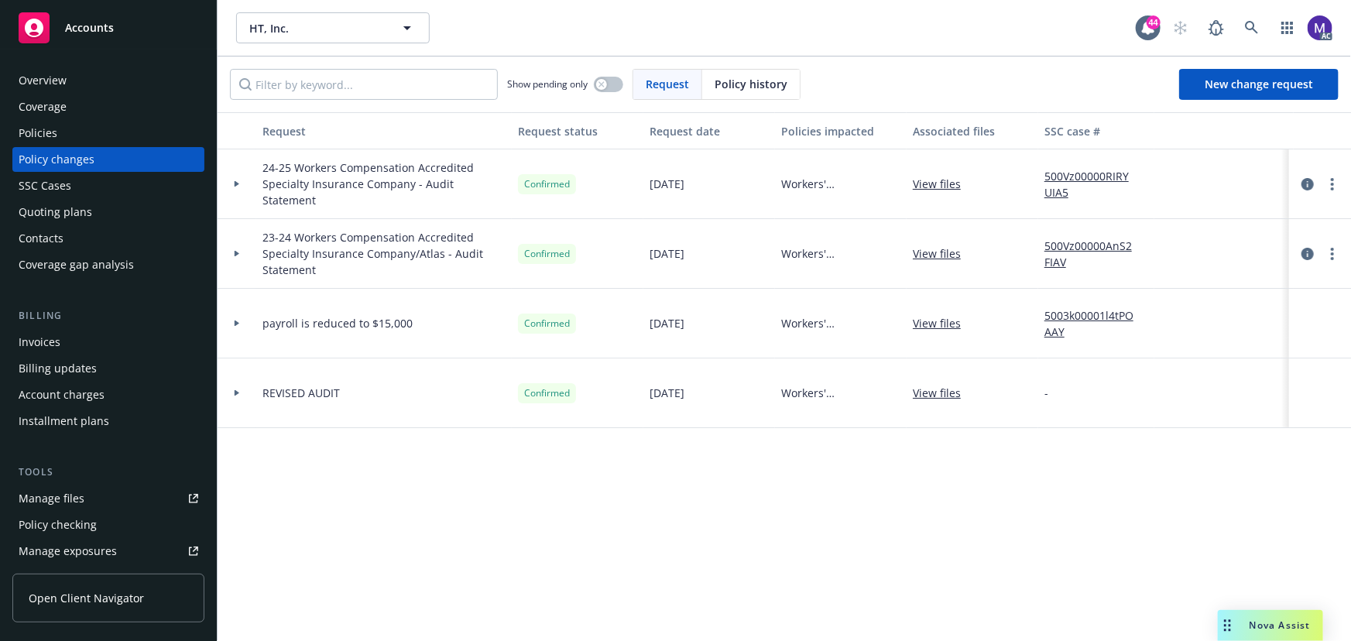
click at [1061, 170] on link "500Vz00000RIRYUIA5" at bounding box center [1097, 184] width 104 height 33
click at [252, 194] on div at bounding box center [237, 184] width 39 height 70
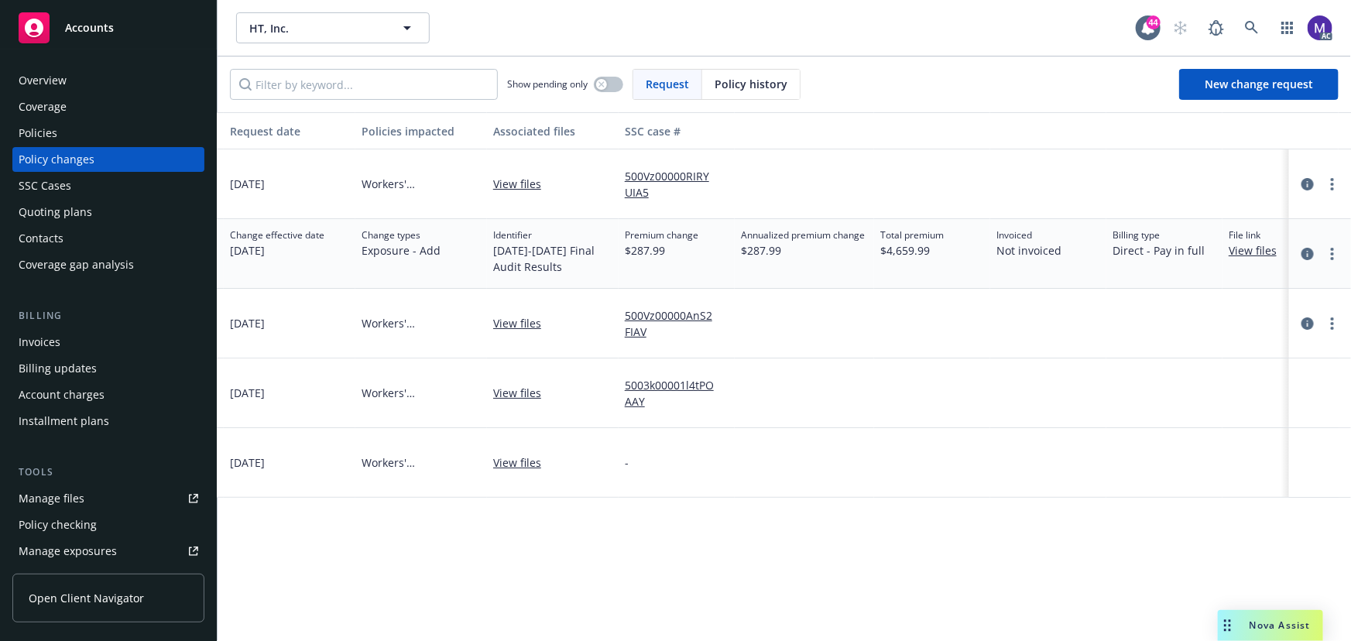
scroll to position [0, 469]
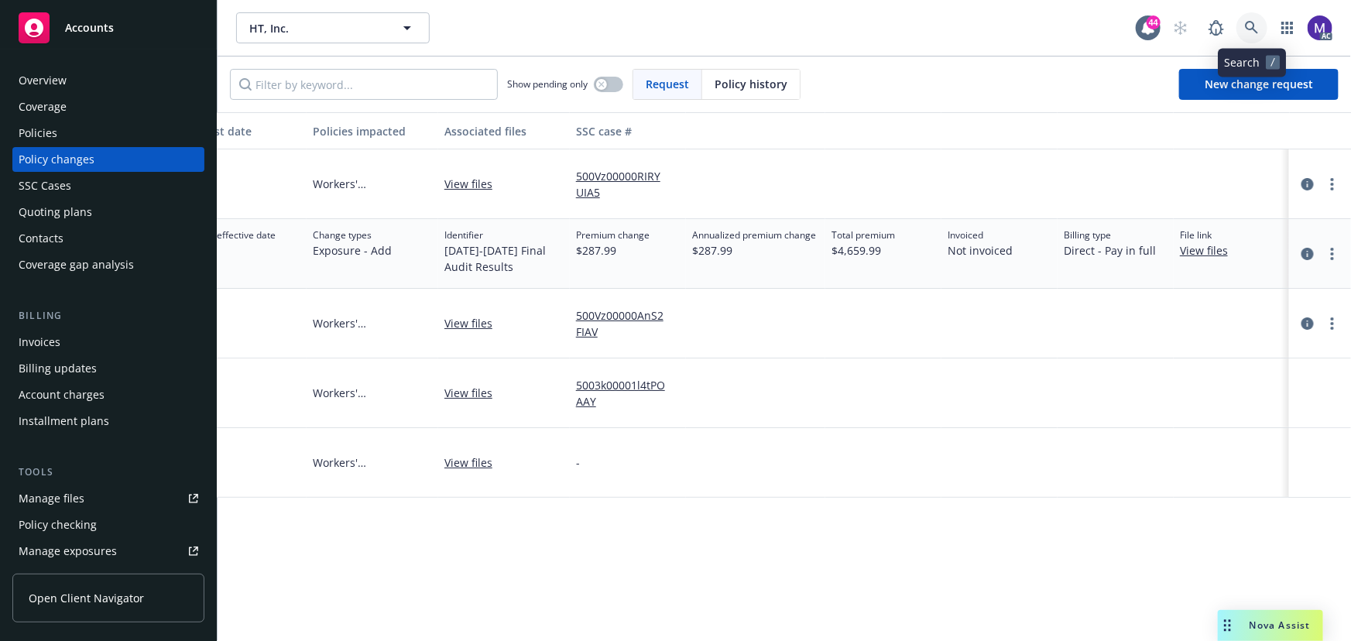
click at [1240, 24] on link at bounding box center [1252, 27] width 31 height 31
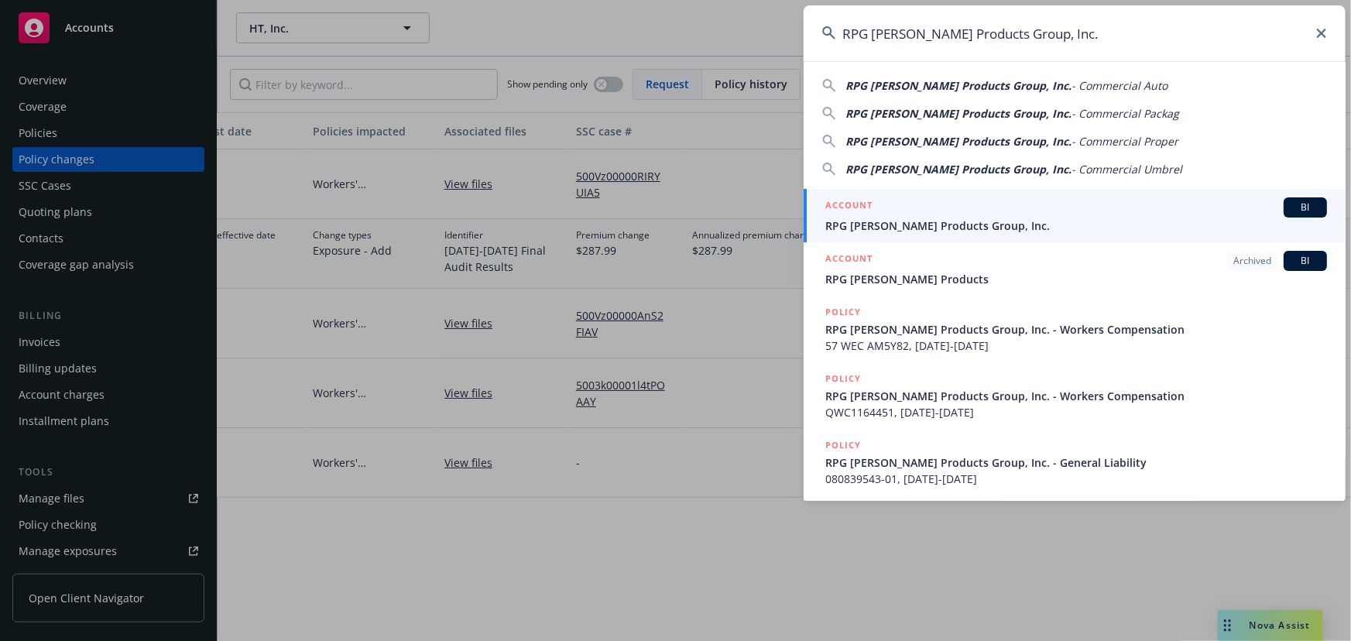
type input "RPG [PERSON_NAME] Products Group, Inc."
click at [943, 222] on span "RPG [PERSON_NAME] Products Group, Inc." at bounding box center [1077, 226] width 502 height 16
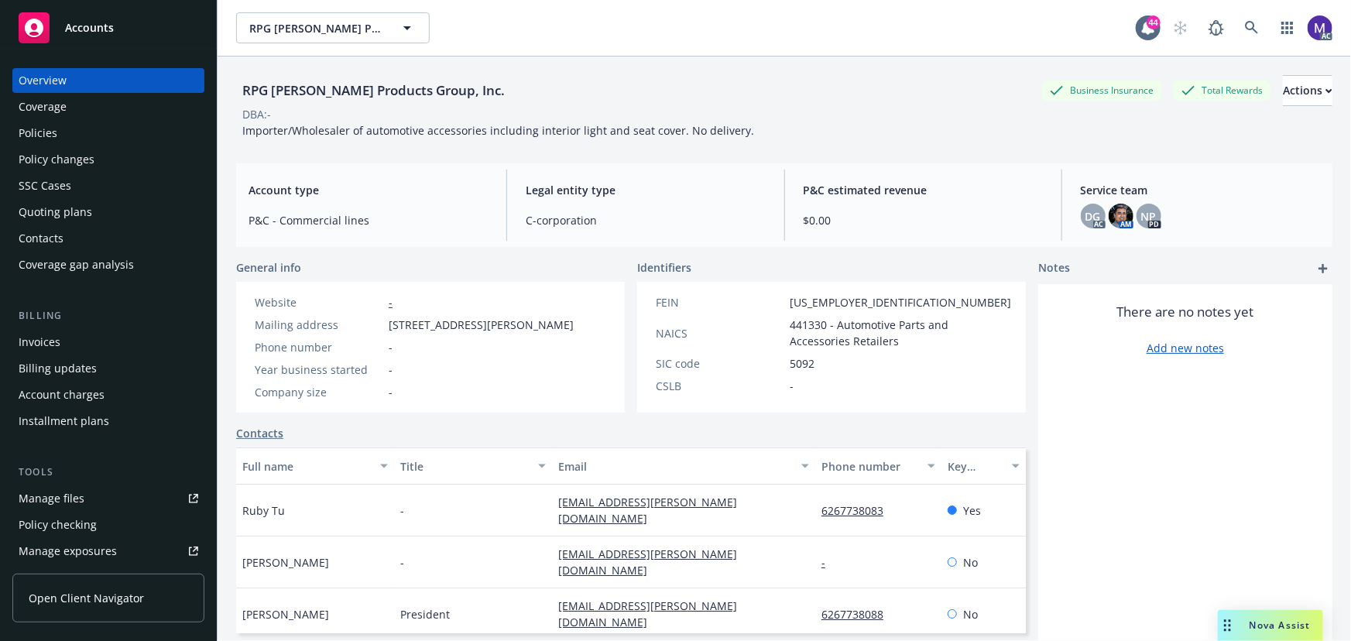
click at [104, 138] on div "Policies" at bounding box center [109, 133] width 180 height 25
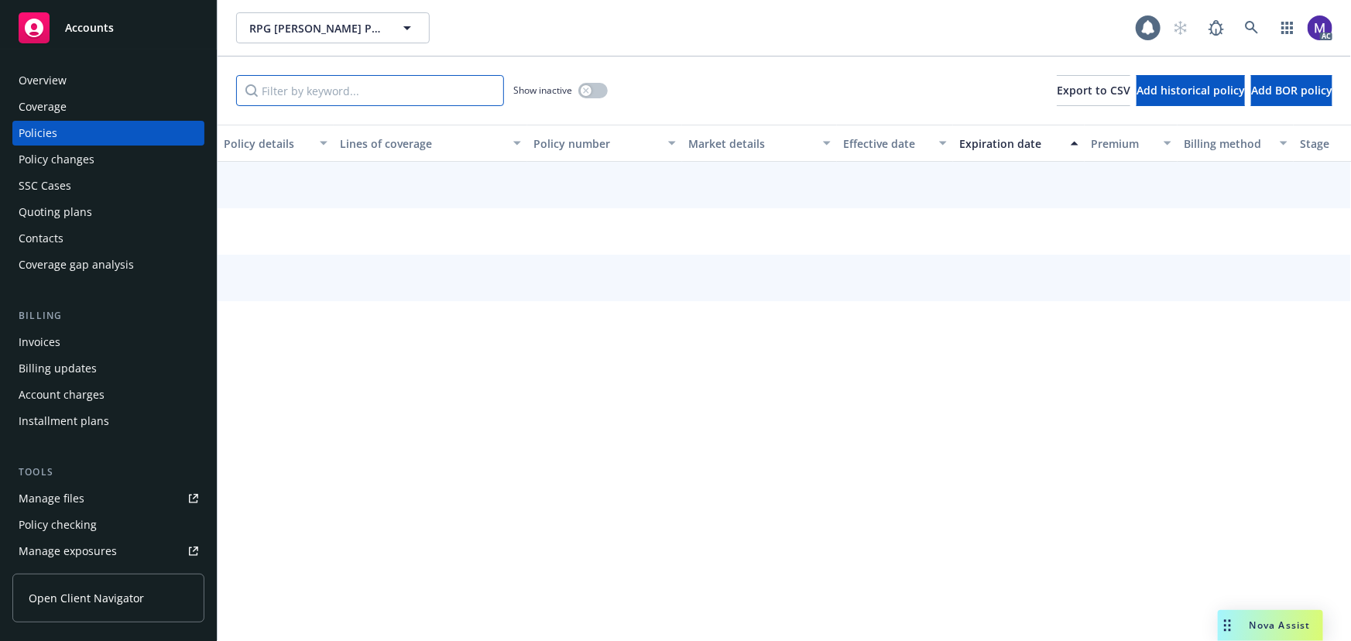
click at [299, 84] on input "Filter by keyword..." at bounding box center [370, 90] width 268 height 31
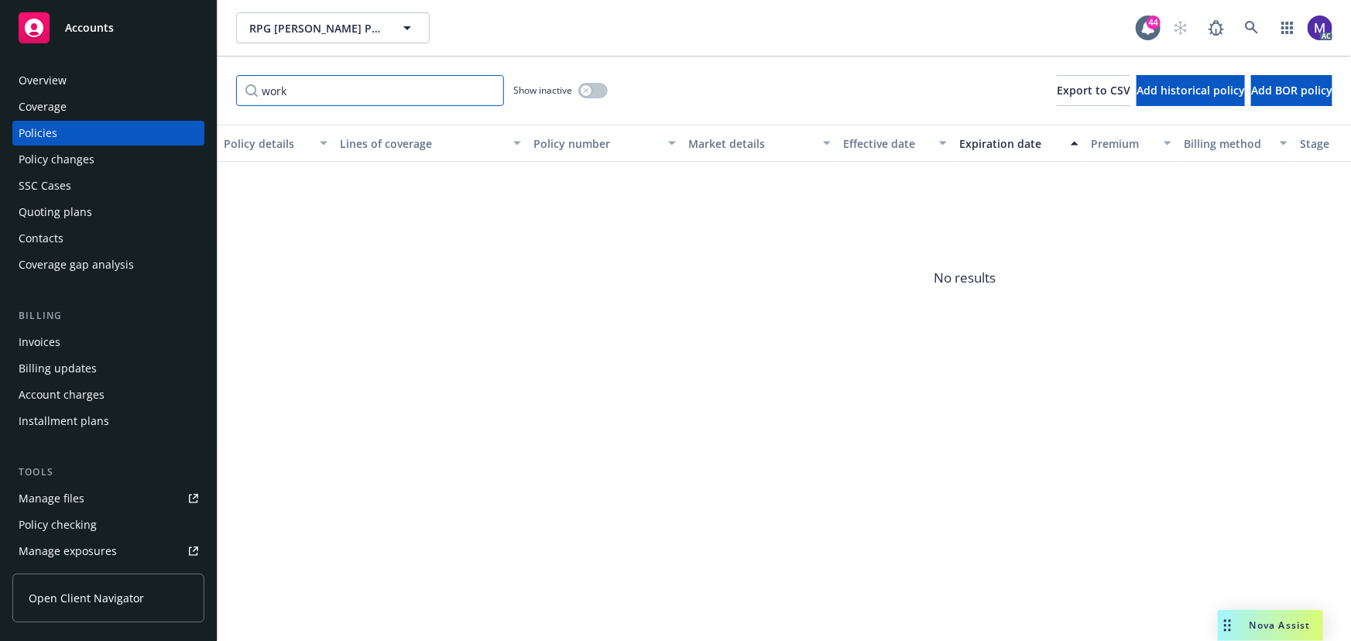
type input "work"
click at [599, 93] on button "button" at bounding box center [592, 90] width 29 height 15
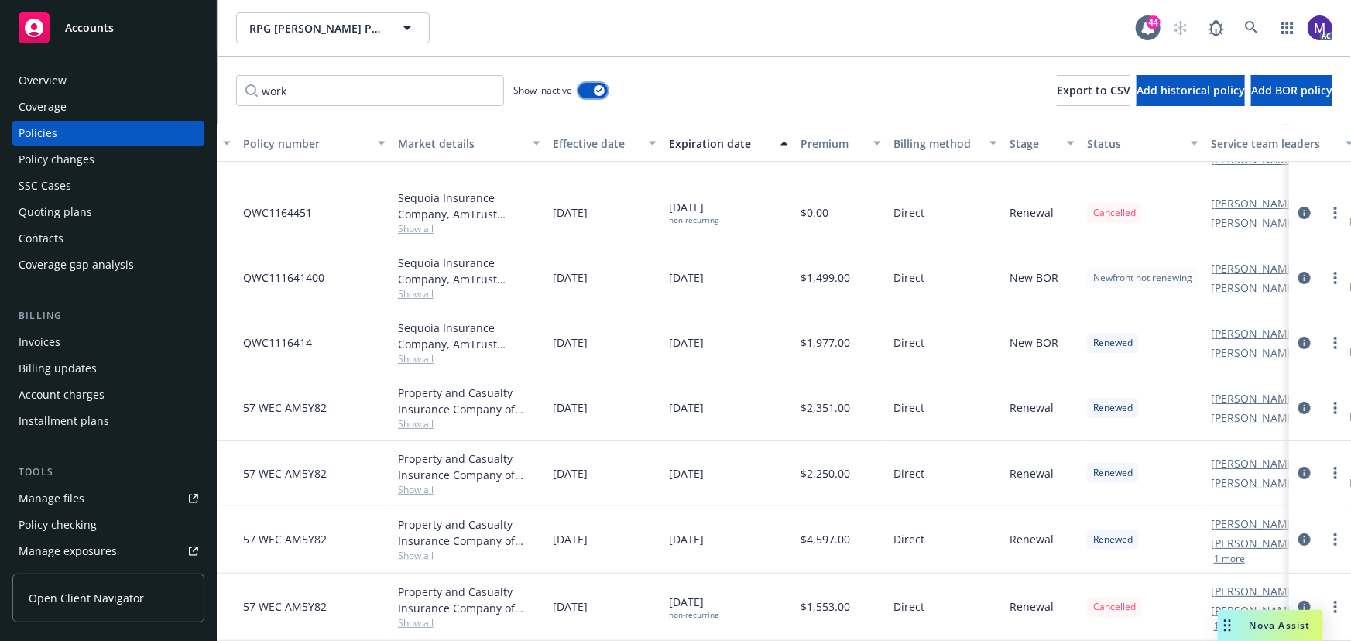
scroll to position [53, 371]
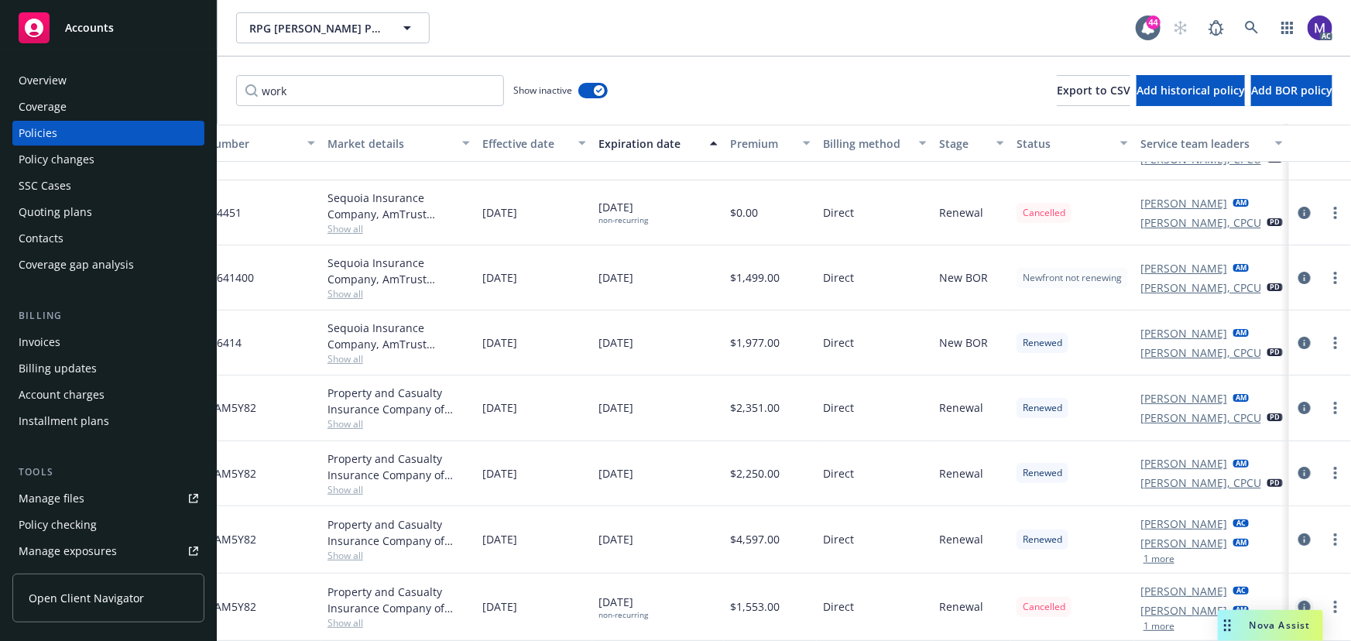
click at [1299, 601] on icon "circleInformation" at bounding box center [1305, 607] width 12 height 12
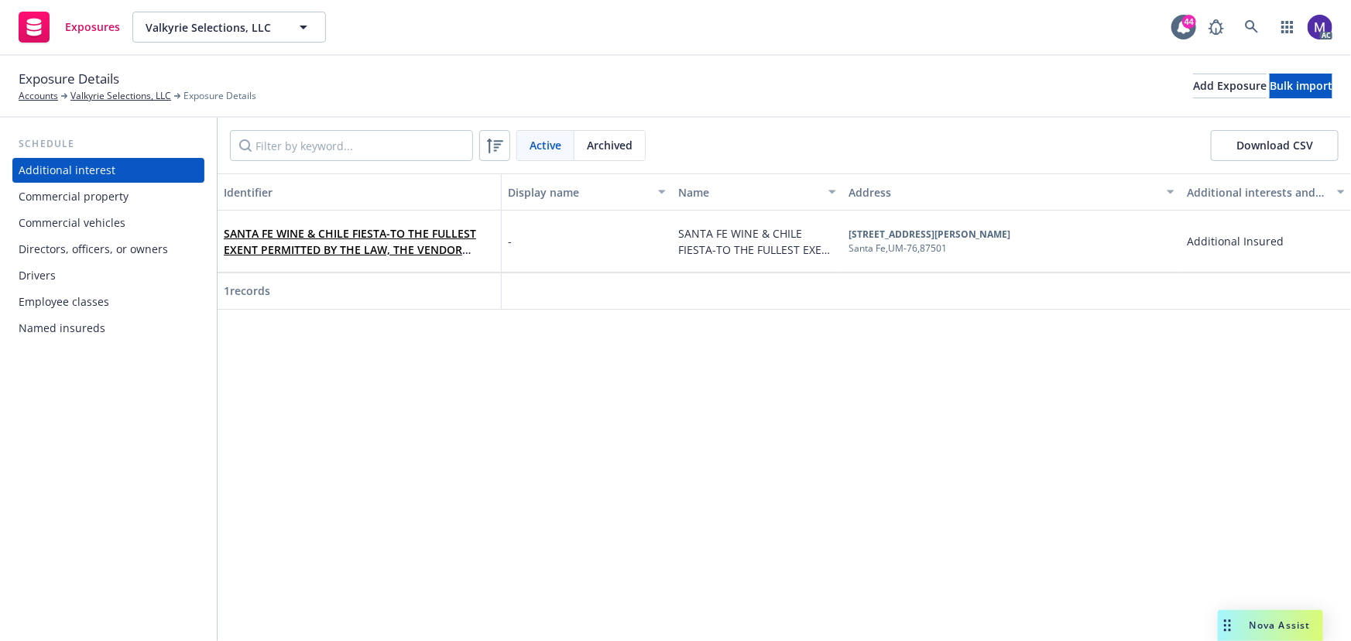
click at [77, 249] on div "Directors, officers, or owners" at bounding box center [93, 249] width 149 height 25
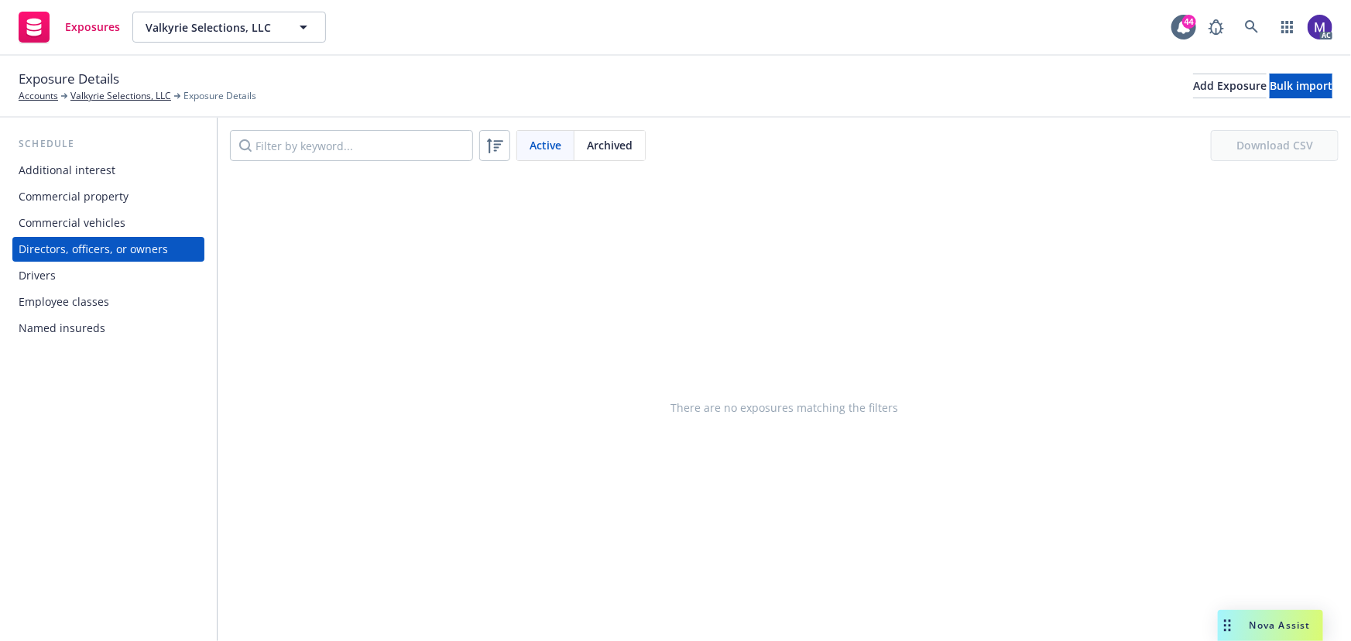
click at [622, 152] on span "Archived" at bounding box center [610, 145] width 46 height 16
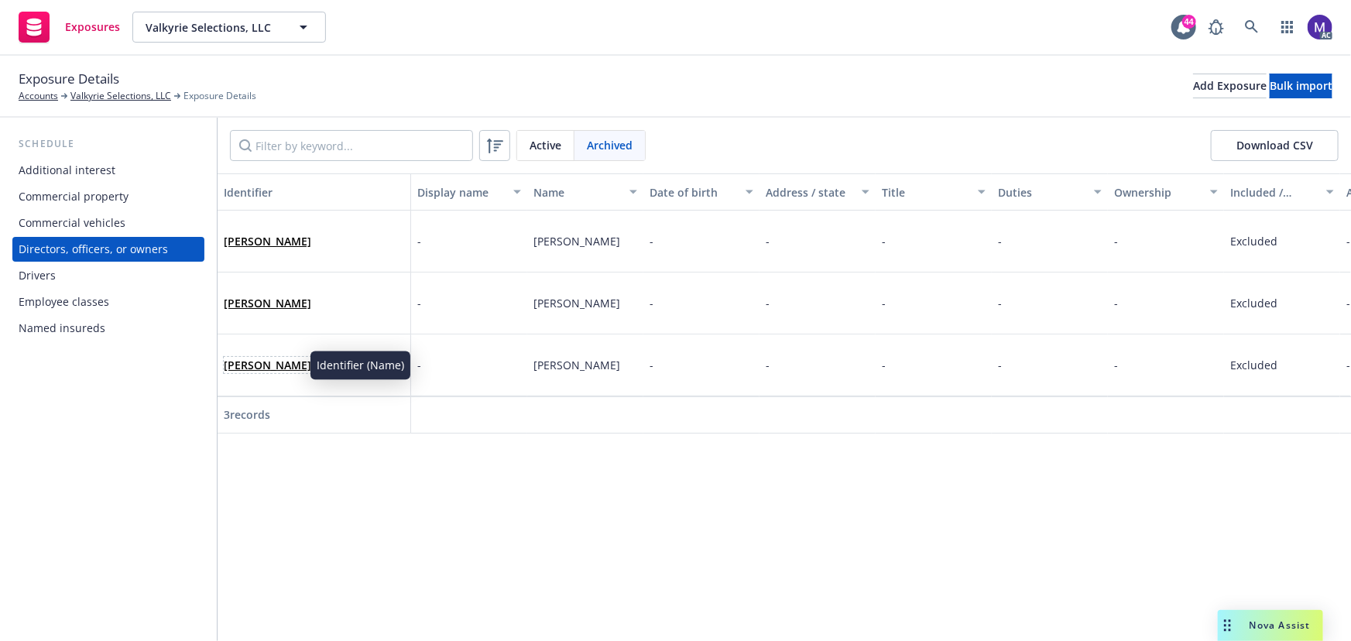
click at [279, 367] on link "Emily Peterson" at bounding box center [268, 365] width 88 height 15
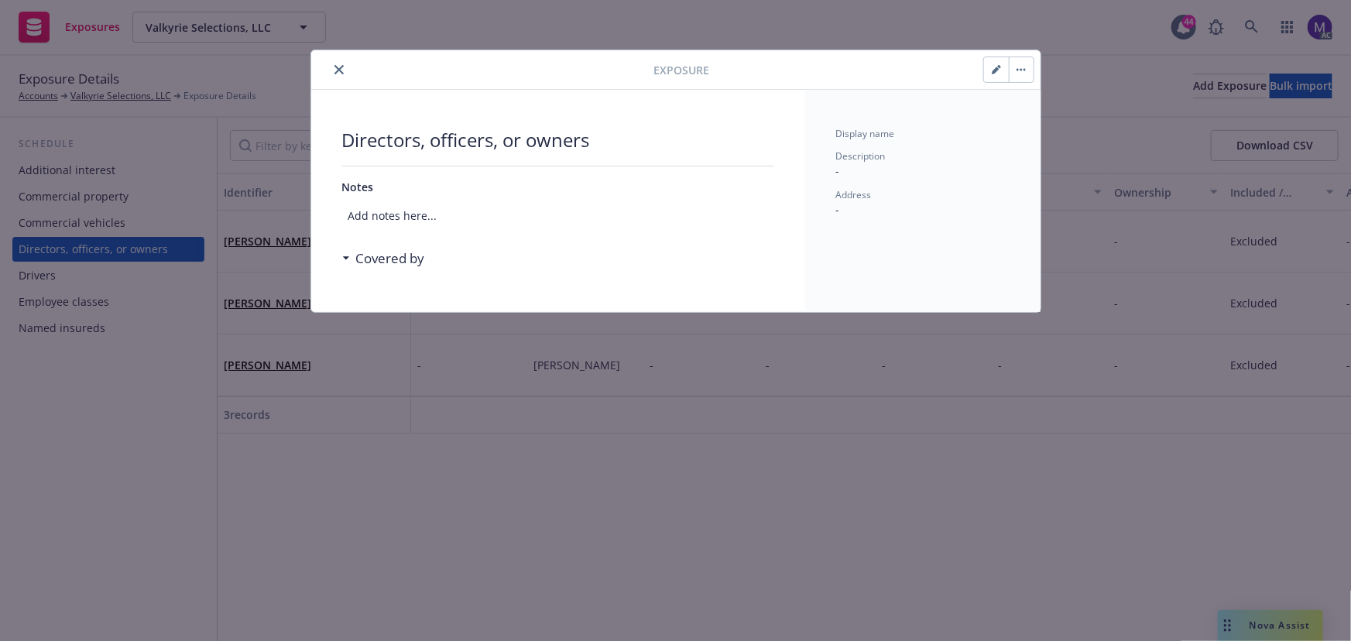
click at [340, 62] on button "close" at bounding box center [339, 69] width 19 height 19
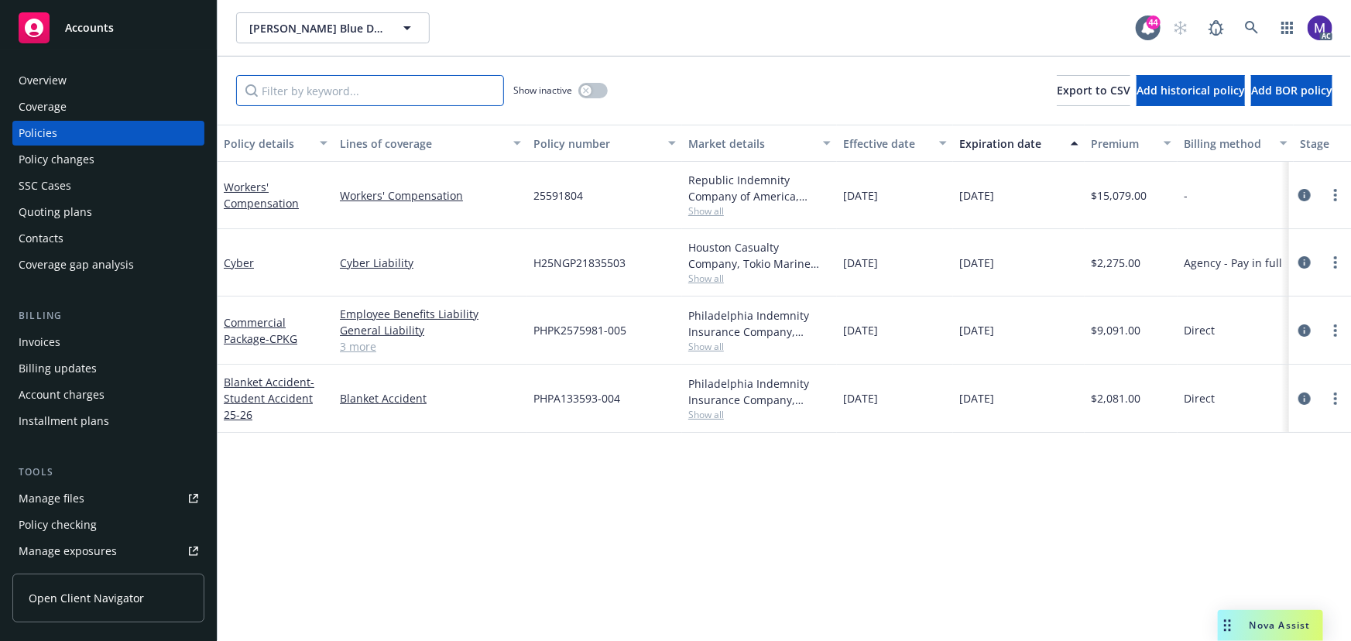
click at [321, 87] on input "Filter by keyword..." at bounding box center [370, 90] width 268 height 31
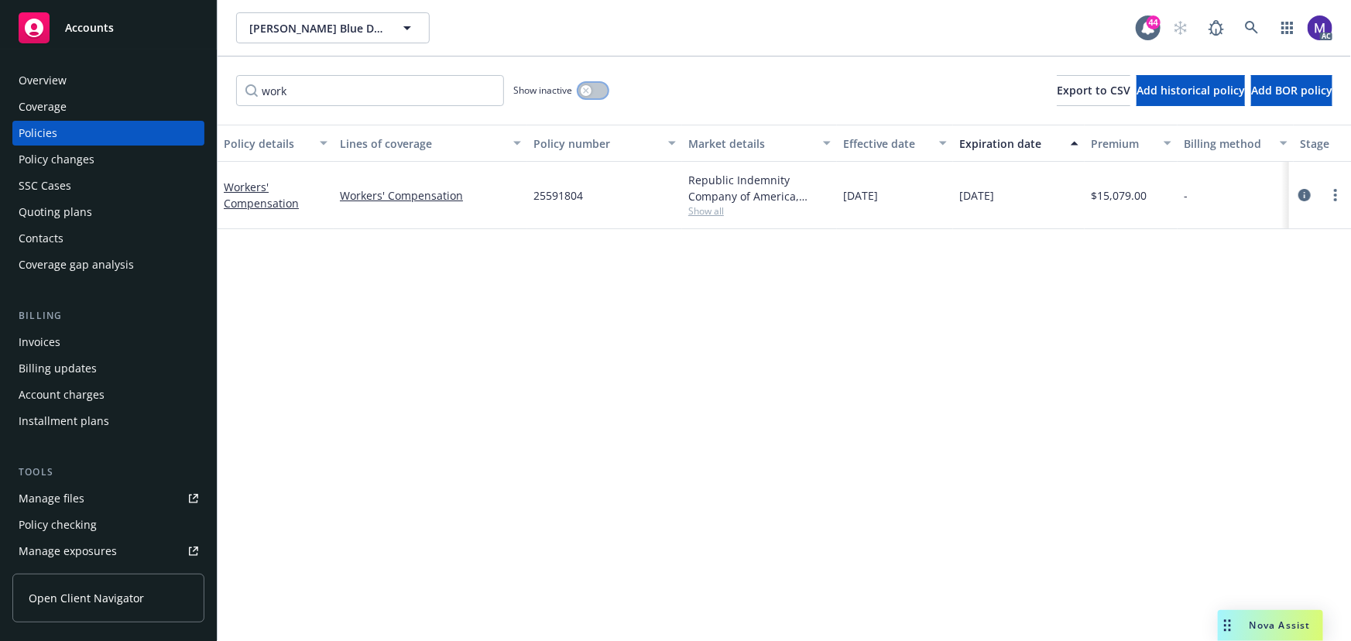
click at [589, 86] on div "button" at bounding box center [586, 90] width 11 height 11
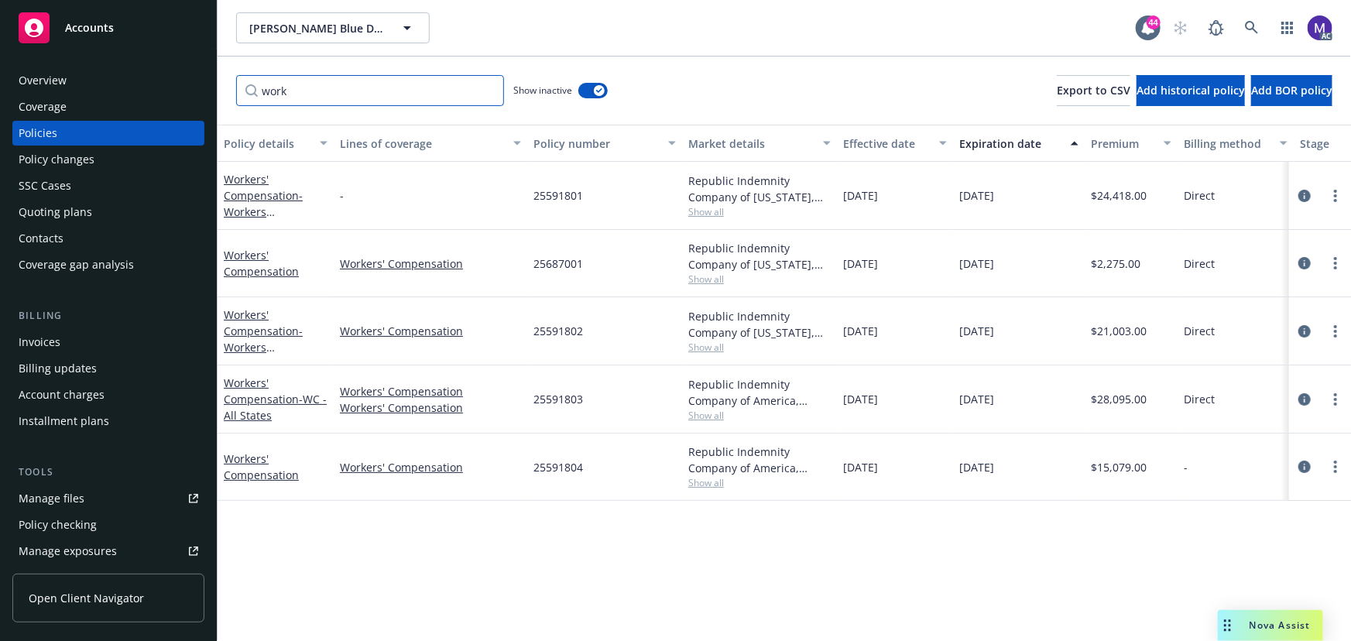
drag, startPoint x: 380, startPoint y: 87, endPoint x: 103, endPoint y: 59, distance: 278.6
click at [103, 59] on div "Accounts Overview Coverage Policies Policy changes SSC Cases Quoting plans Cont…" at bounding box center [675, 320] width 1351 height 641
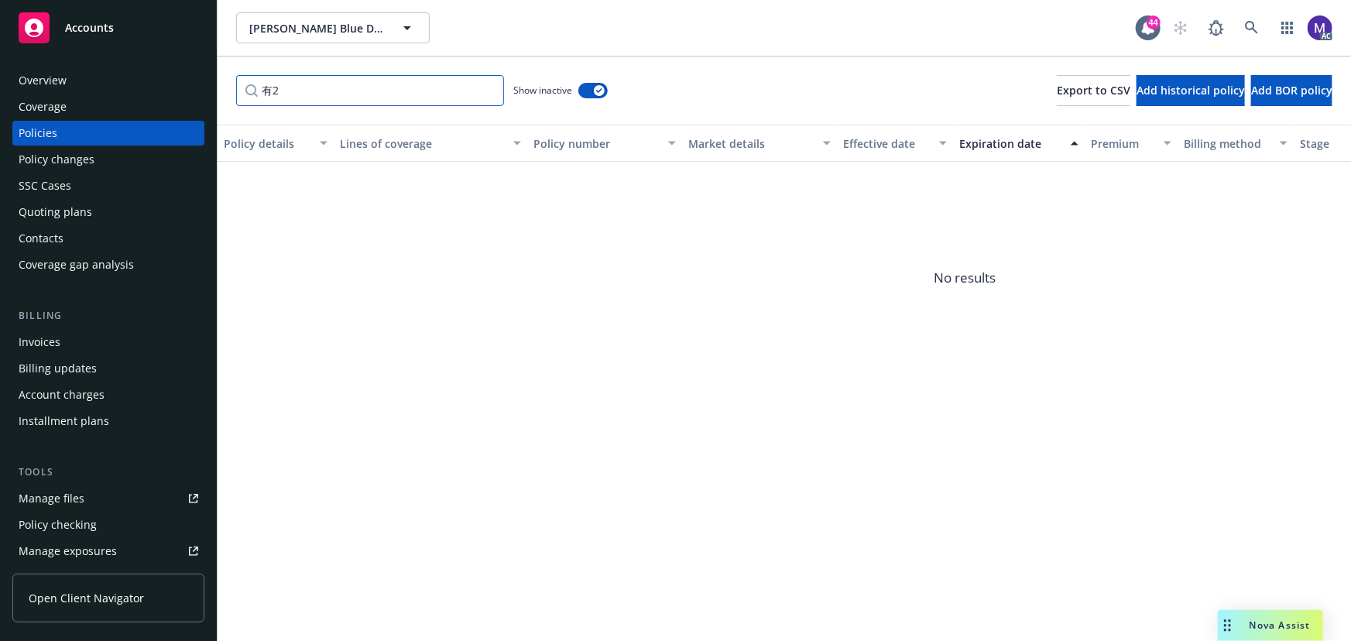
type input "有"
type input "Y82"
click at [596, 88] on icon "button" at bounding box center [599, 90] width 6 height 5
click at [596, 88] on button "button" at bounding box center [592, 90] width 29 height 15
drag, startPoint x: 361, startPoint y: 98, endPoint x: -115, endPoint y: 51, distance: 478.6
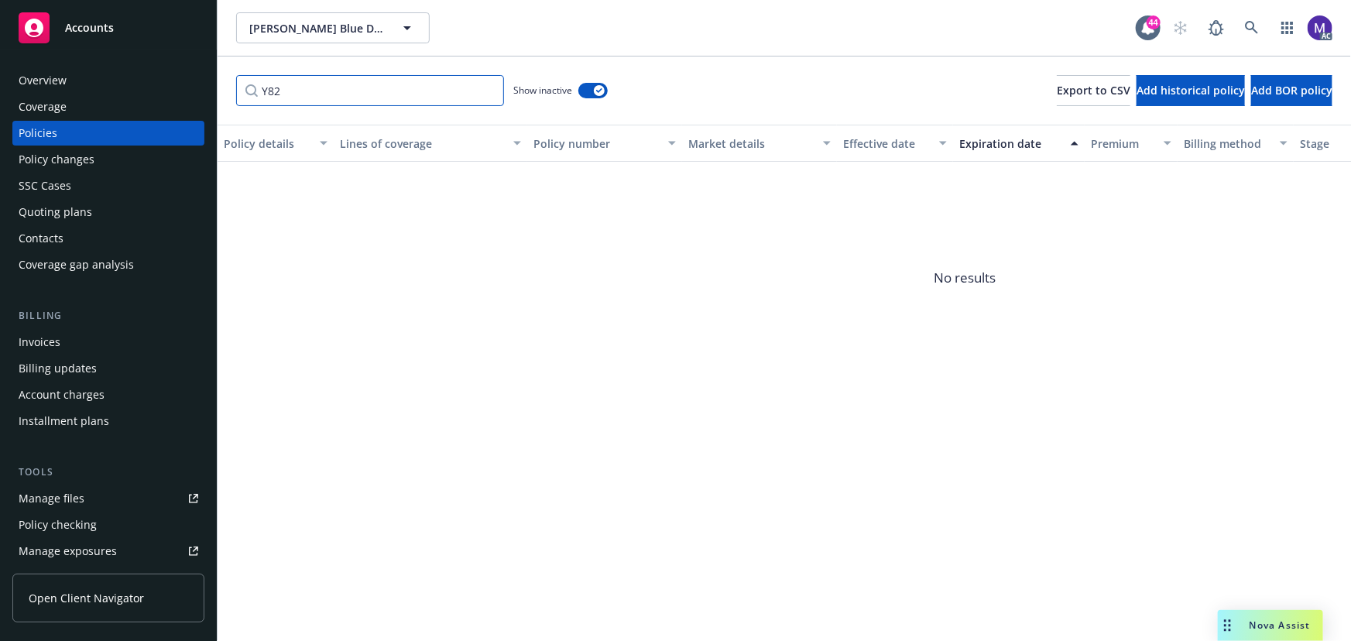
click at [0, 51] on html "Accounts Overview Coverage Policies Policy changes SSC Cases Quoting plans Cont…" at bounding box center [675, 320] width 1351 height 641
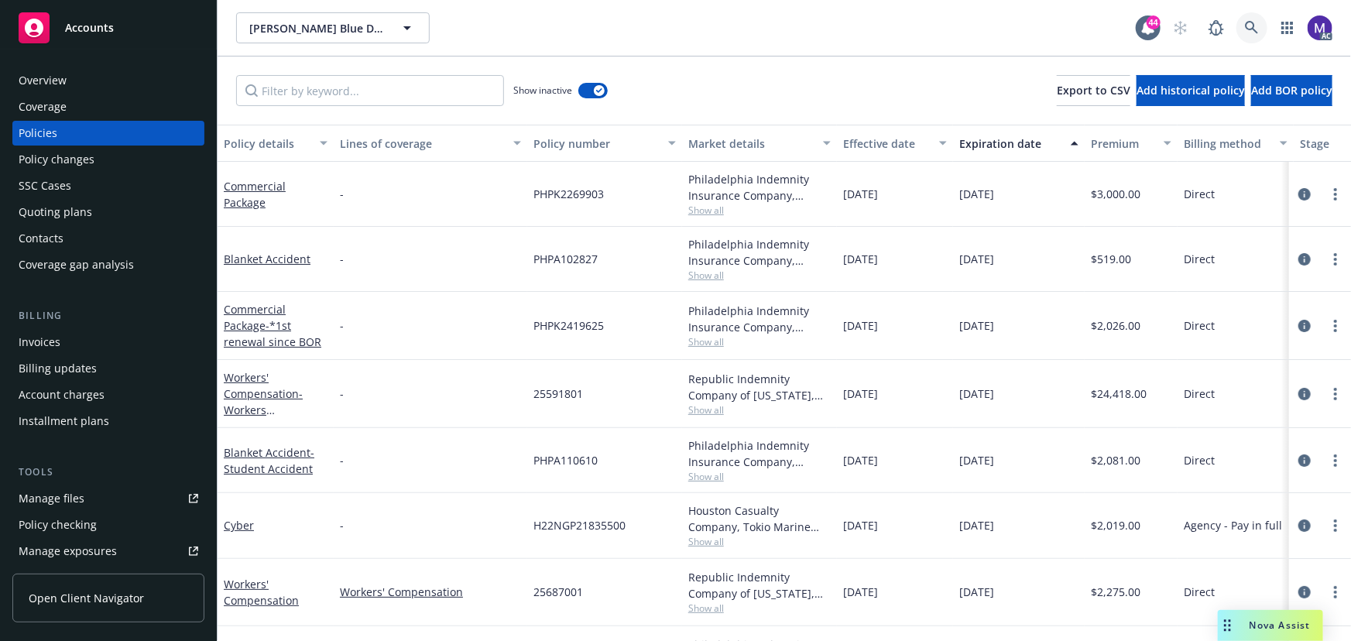
click at [1257, 26] on icon at bounding box center [1252, 28] width 14 height 14
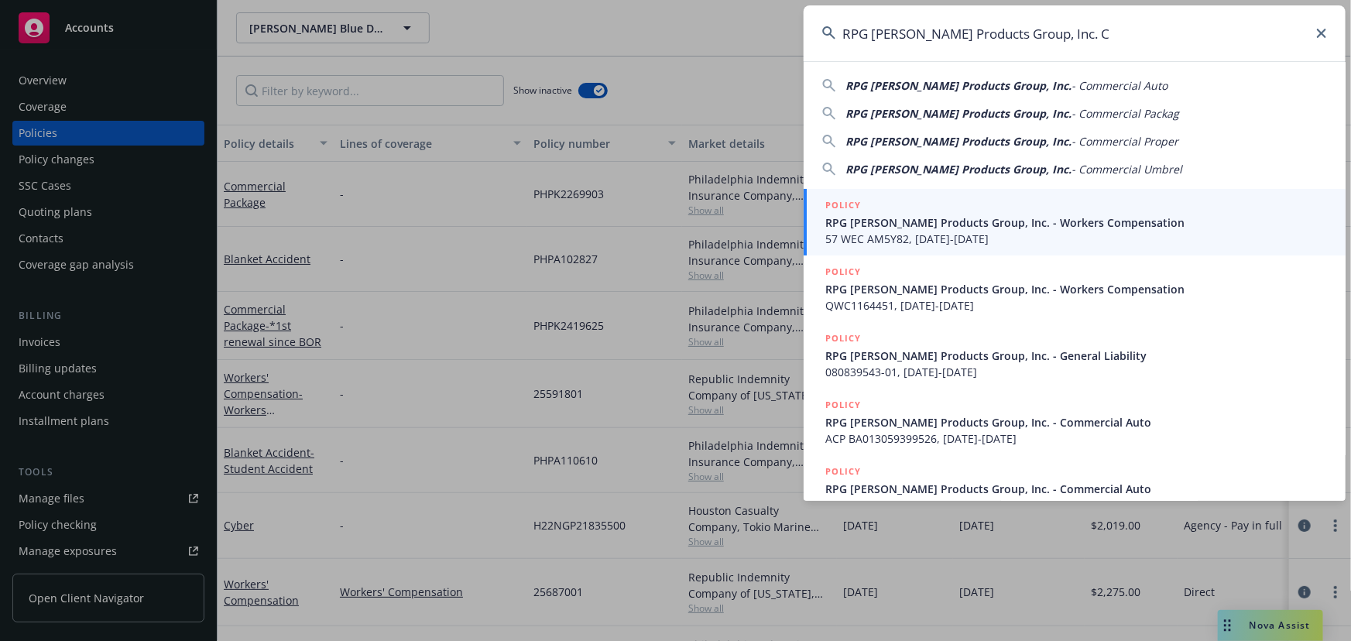
type input "RPG [PERSON_NAME] Products Group, Inc."
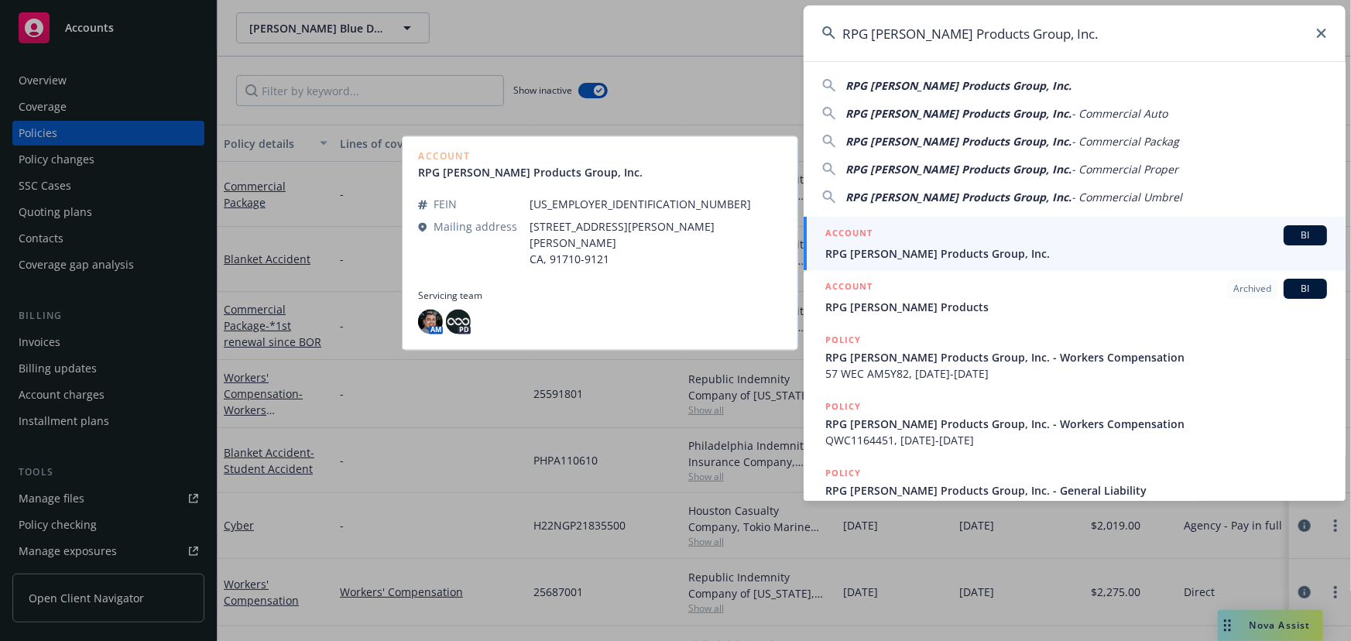
click at [986, 244] on div "ACCOUNT BI" at bounding box center [1077, 235] width 502 height 20
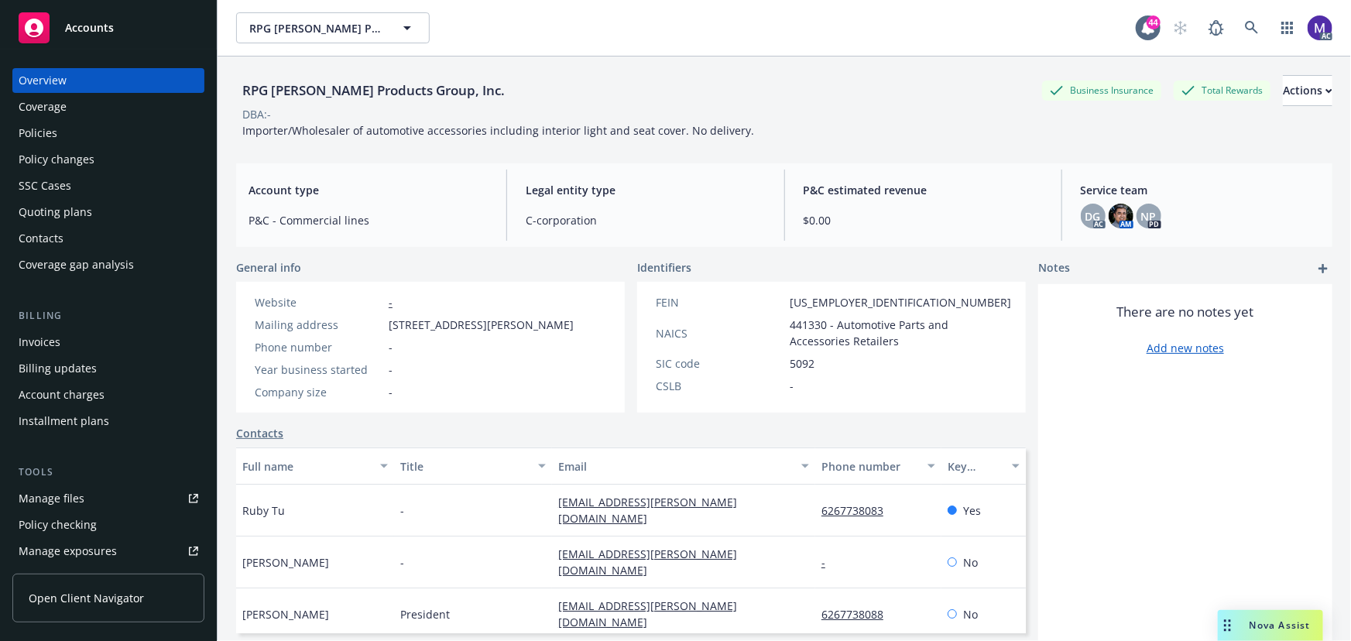
click at [70, 132] on div "Policies" at bounding box center [109, 133] width 180 height 25
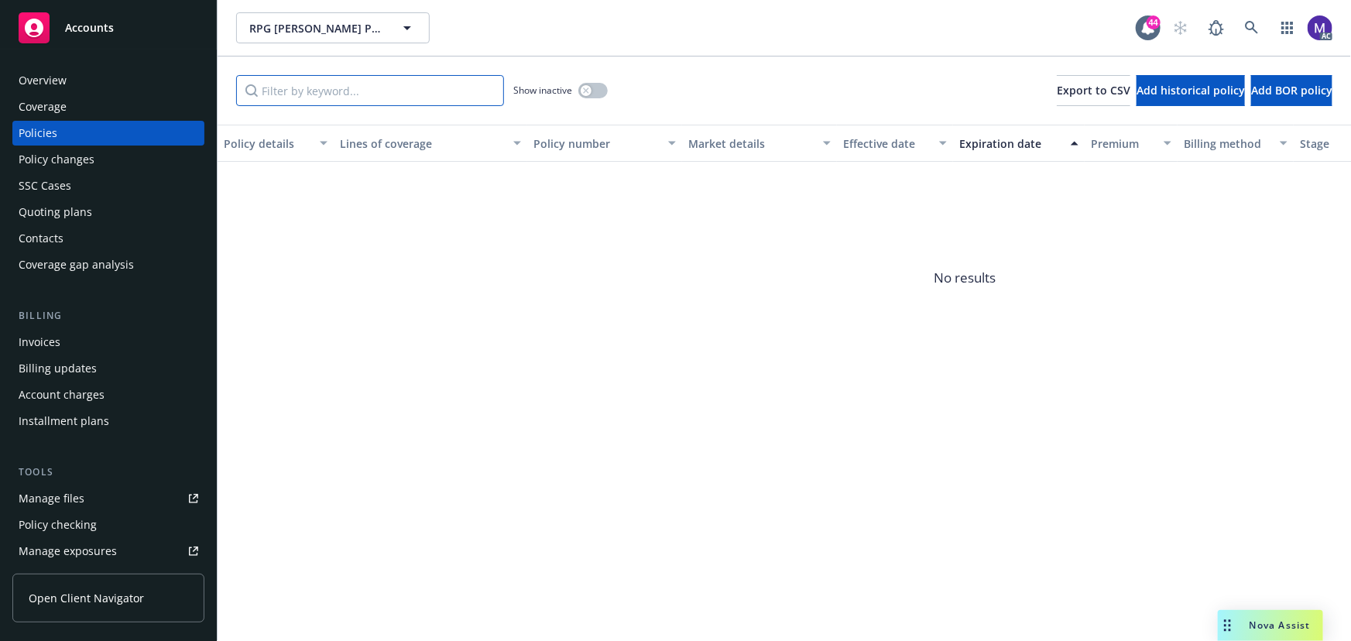
click at [302, 92] on input "Filter by keyword..." at bounding box center [370, 90] width 268 height 31
type input "Y82"
click at [585, 86] on div "button" at bounding box center [586, 90] width 11 height 11
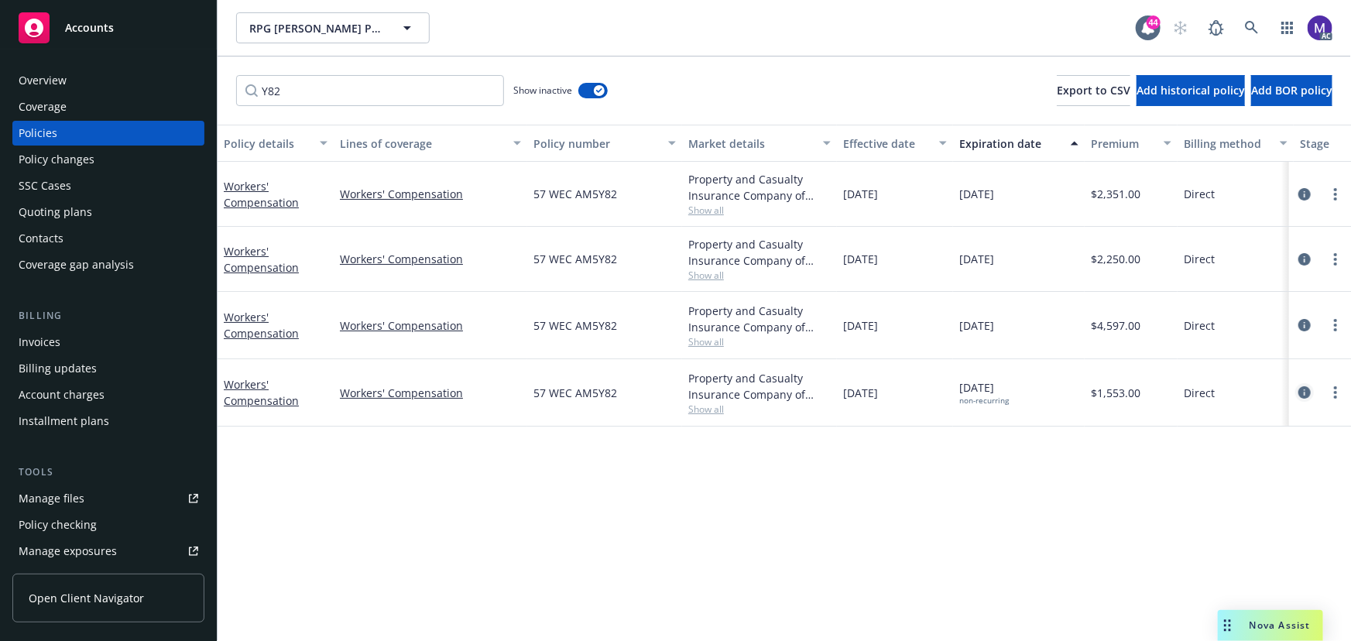
click at [1310, 392] on icon "circleInformation" at bounding box center [1305, 392] width 12 height 12
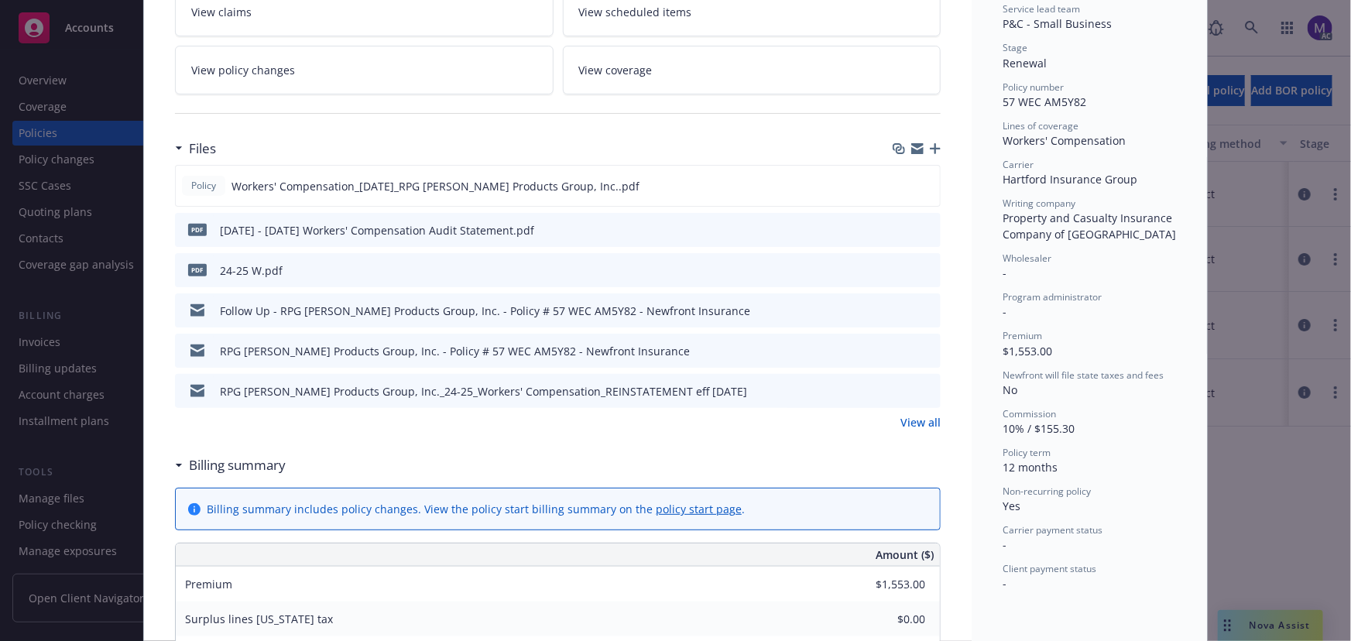
scroll to position [422, 0]
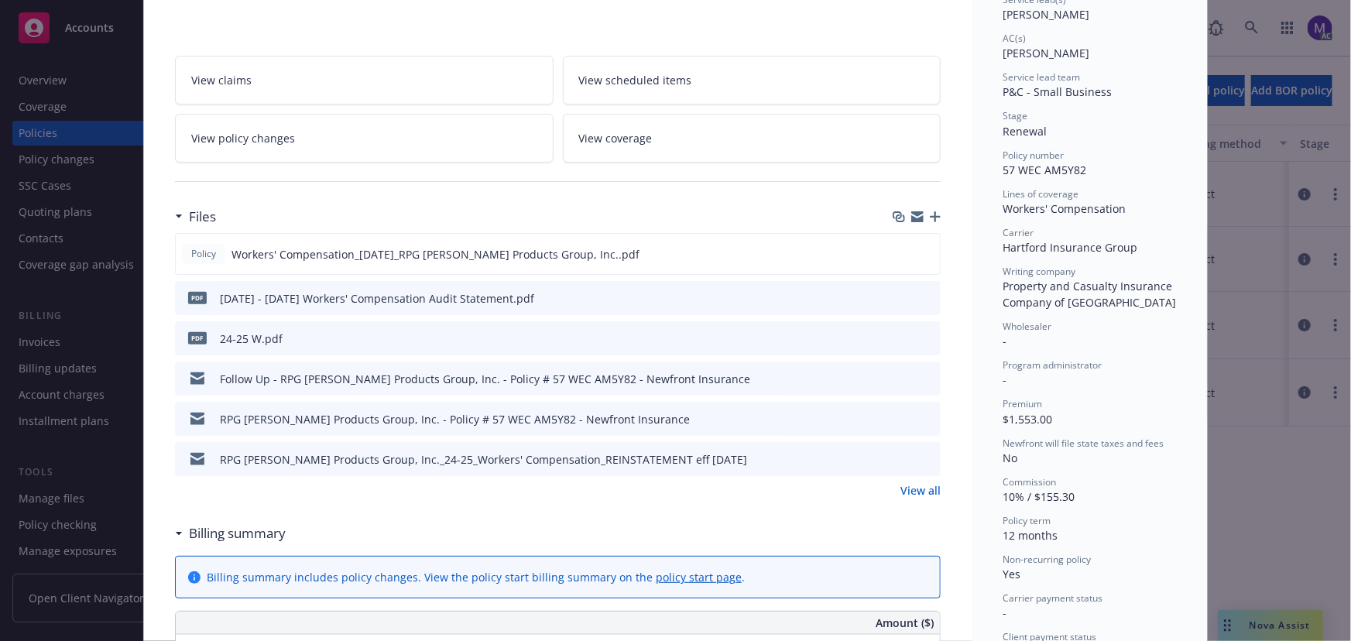
click at [324, 139] on link "View policy changes" at bounding box center [364, 138] width 379 height 49
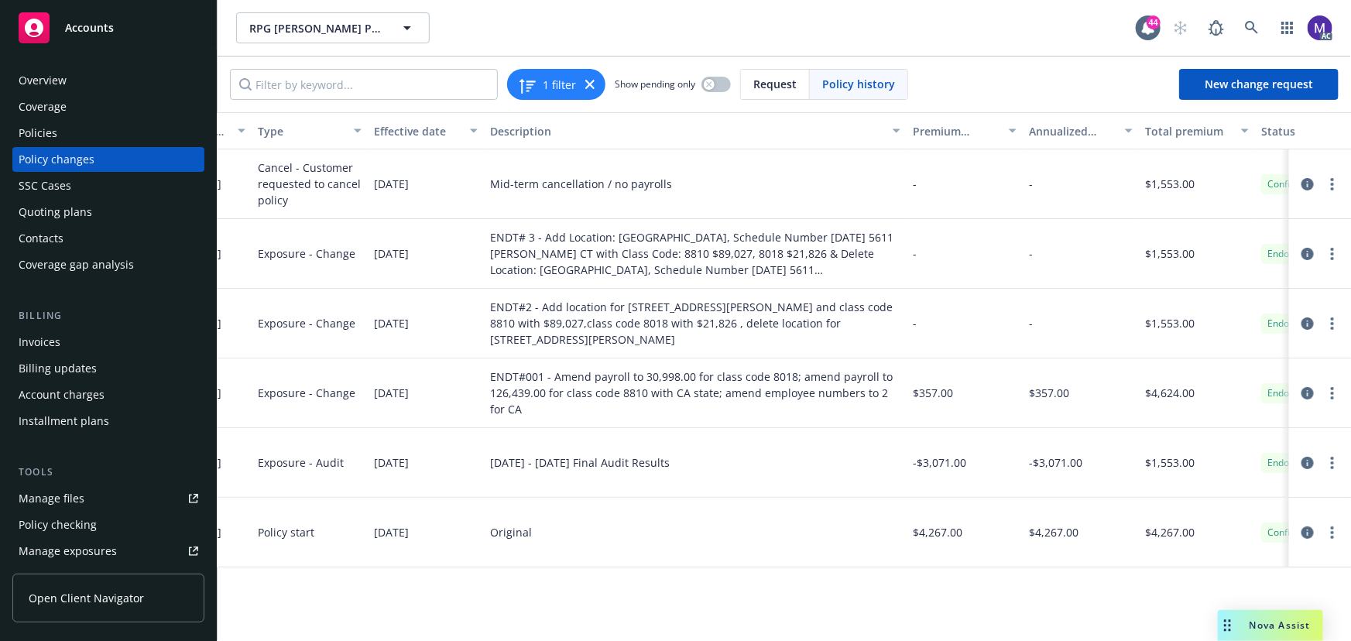
scroll to position [0, 419]
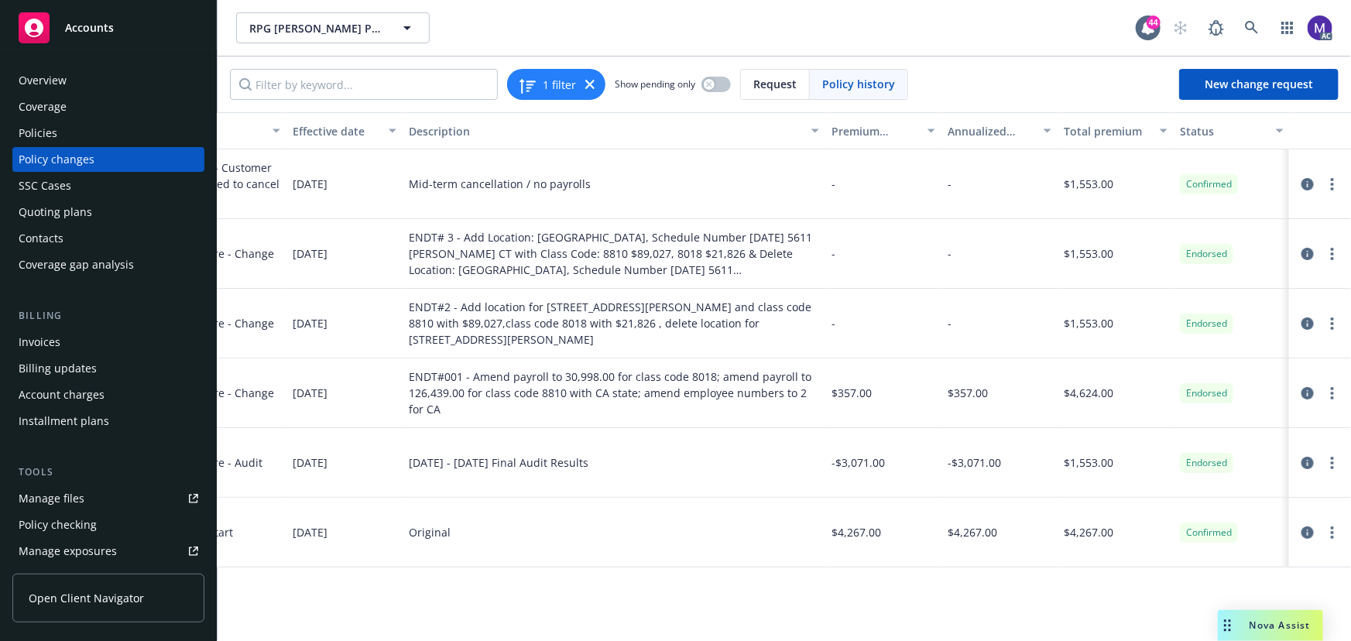
click at [106, 157] on div "Policy changes" at bounding box center [109, 159] width 180 height 25
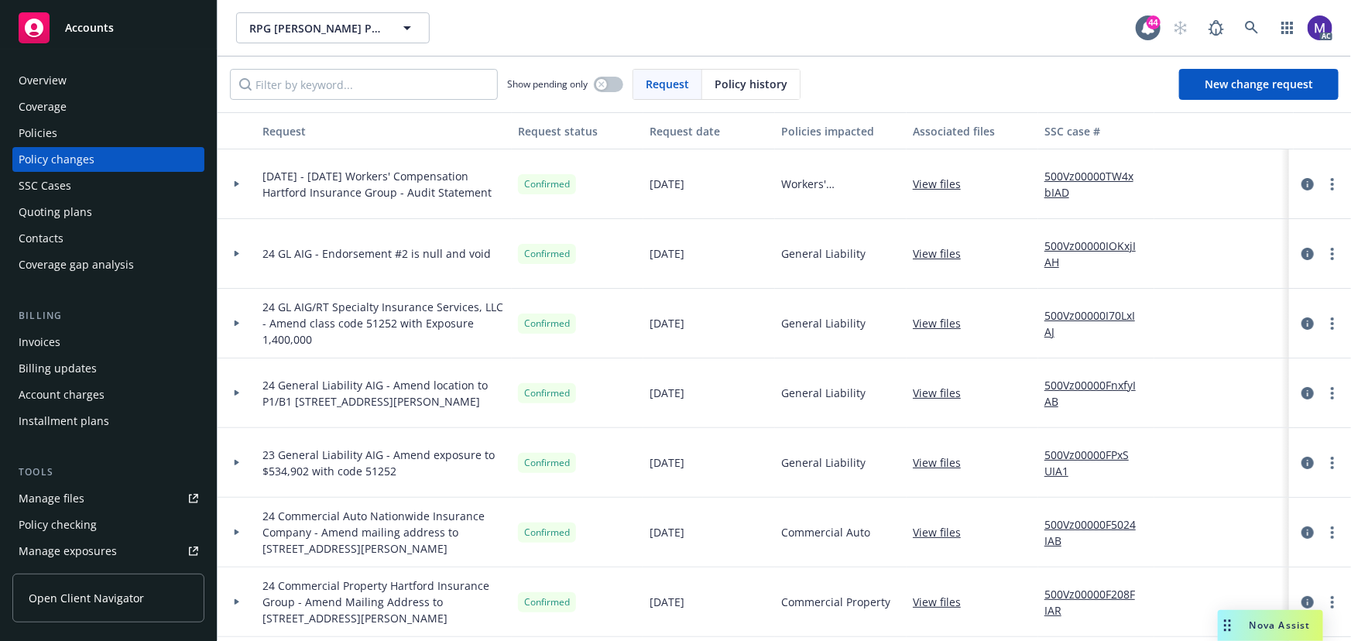
click at [246, 192] on div at bounding box center [237, 184] width 39 height 70
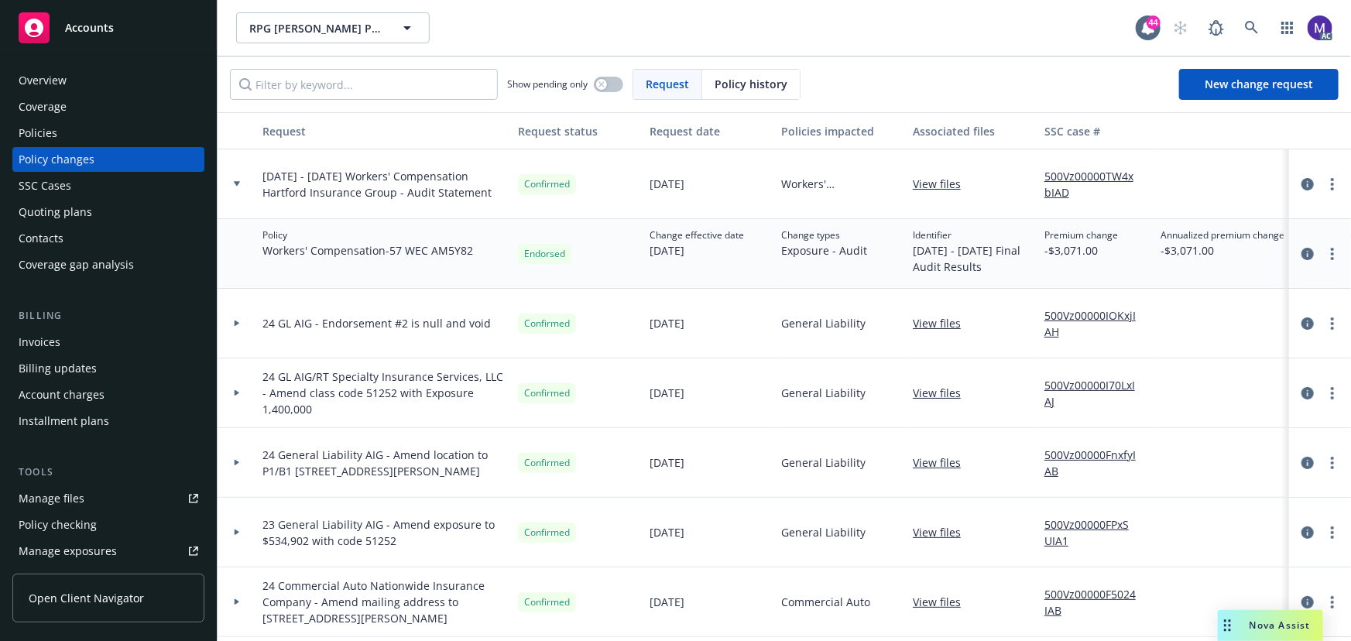
click at [42, 129] on div "Policies" at bounding box center [38, 133] width 39 height 25
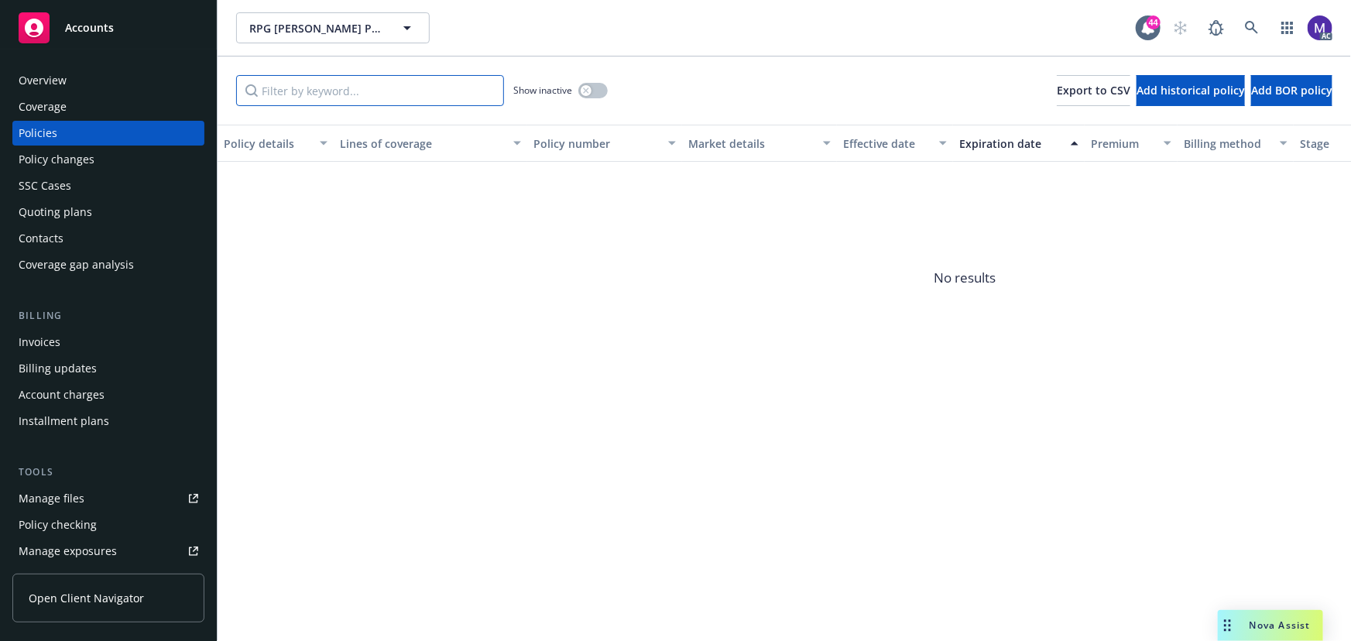
click at [334, 94] on input "Filter by keyword..." at bounding box center [370, 90] width 268 height 31
drag, startPoint x: 596, startPoint y: 94, endPoint x: 479, endPoint y: 96, distance: 116.2
click at [593, 94] on button "button" at bounding box center [592, 90] width 29 height 15
click at [337, 94] on input "Filter by keyword..." at bounding box center [370, 90] width 268 height 31
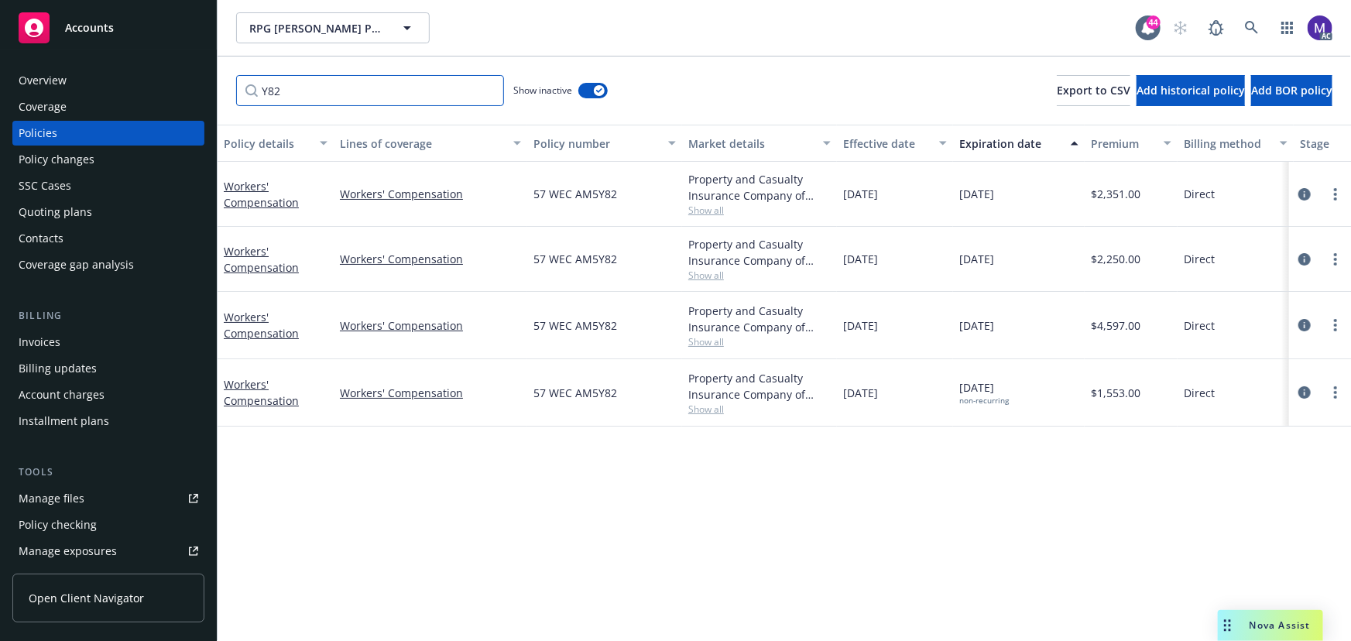
scroll to position [0, 360]
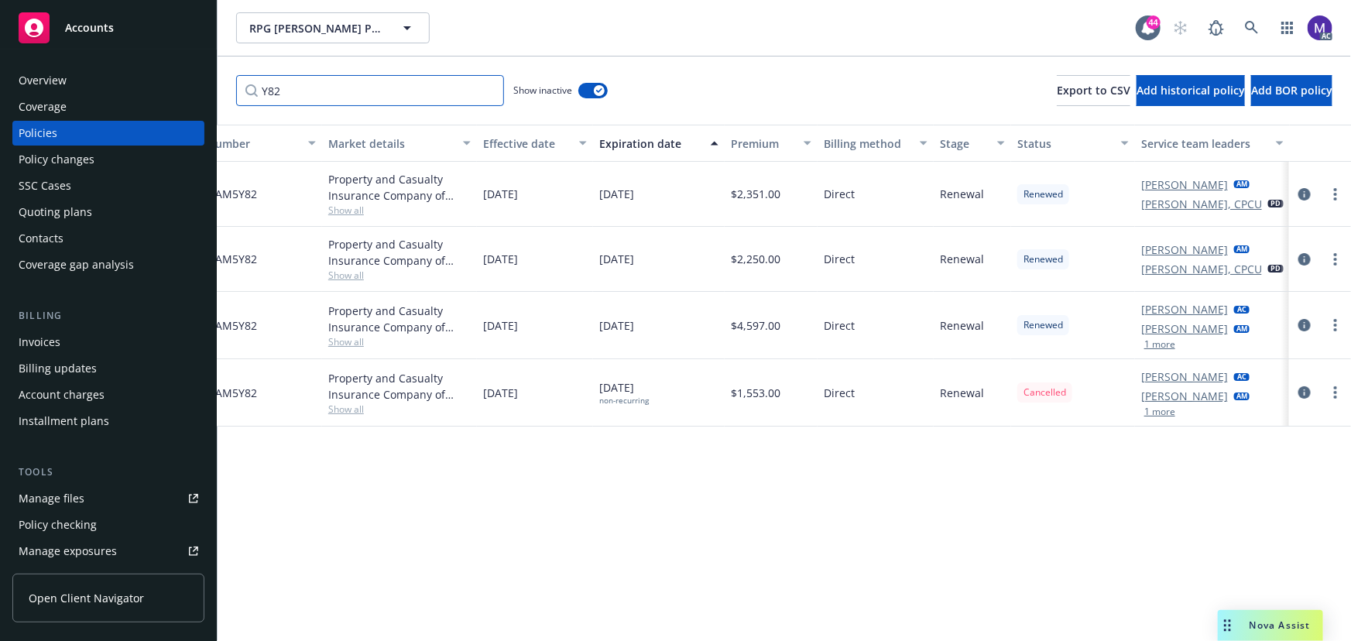
type input "Y82"
click at [61, 78] on div "Overview" at bounding box center [43, 80] width 48 height 25
